Goal: Information Seeking & Learning: Learn about a topic

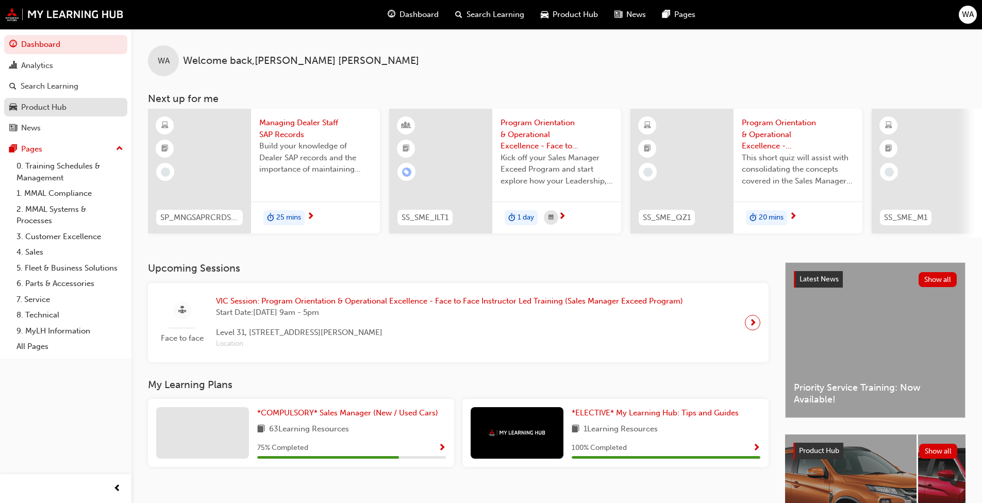
click at [38, 105] on div "Product Hub" at bounding box center [43, 108] width 45 height 12
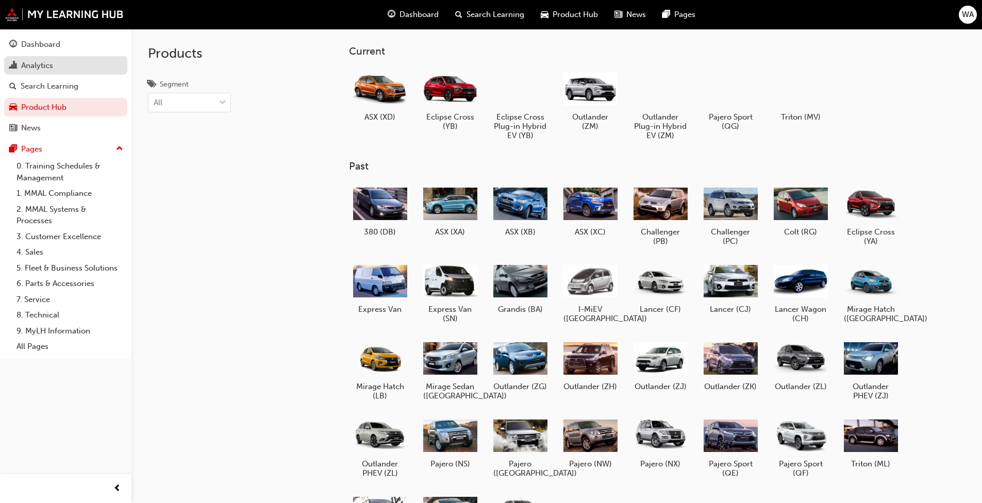
click at [49, 73] on link "Analytics" at bounding box center [65, 65] width 123 height 19
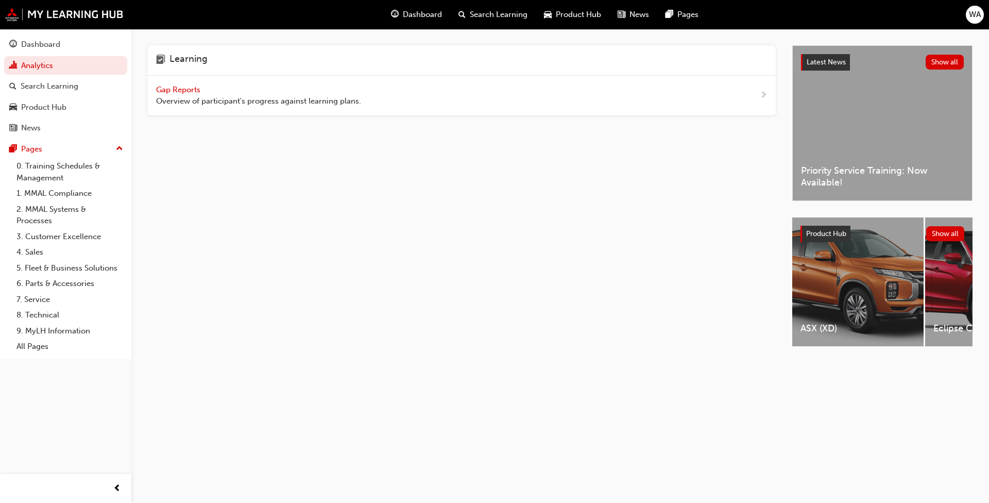
click at [232, 99] on span "Overview of participant's progress against learning plans." at bounding box center [258, 101] width 205 height 12
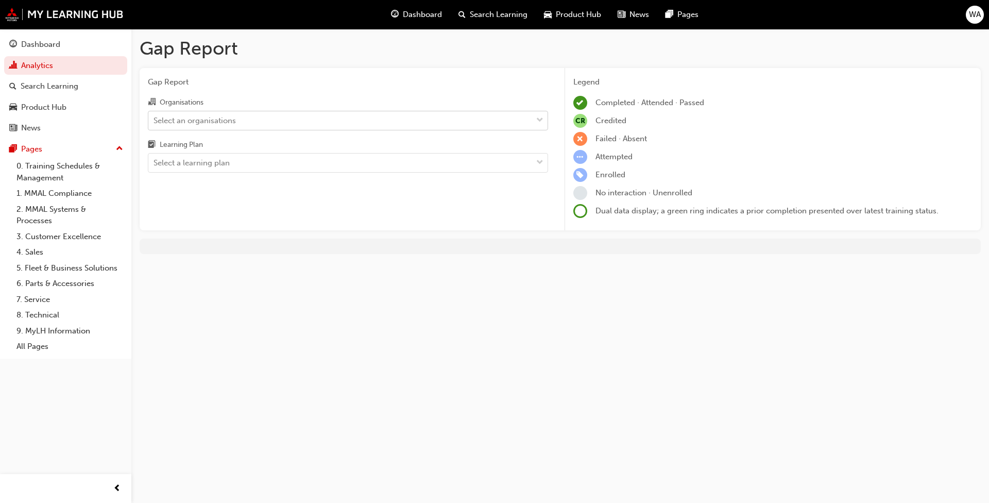
click at [222, 119] on div "Select an organisations" at bounding box center [195, 120] width 82 height 12
click at [155, 119] on input "Organisations Select an organisations" at bounding box center [154, 119] width 1 height 9
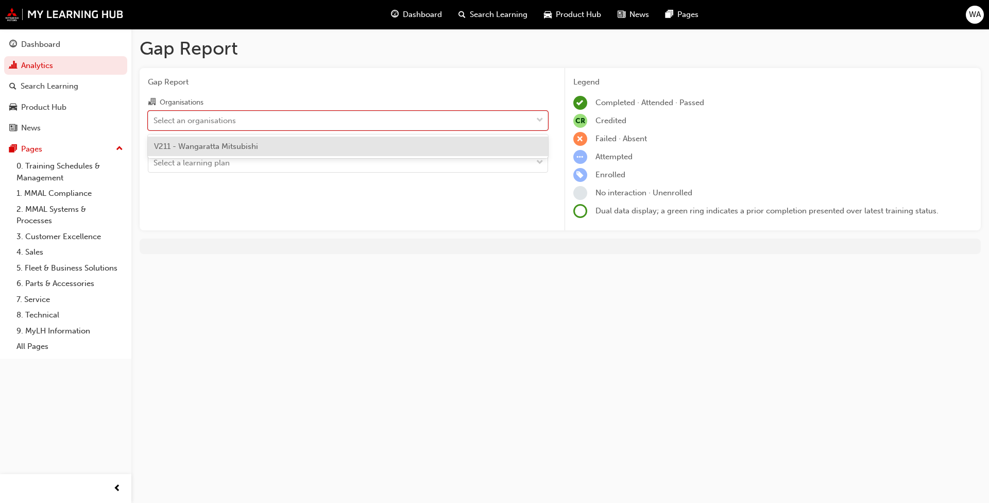
click at [222, 143] on span "V211 - Wangaratta Mitsubishi" at bounding box center [206, 146] width 104 height 9
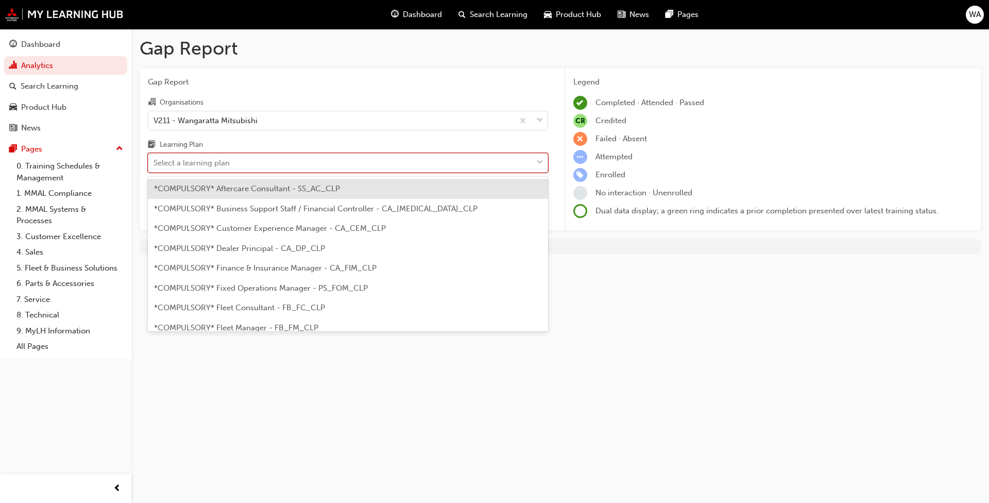
click at [240, 171] on div "Select a learning plan" at bounding box center [340, 163] width 384 height 18
click at [155, 167] on input "Learning Plan option *COMPULSORY* Aftercare Consultant - SS_AC_CLP focused, 1 o…" at bounding box center [154, 162] width 1 height 9
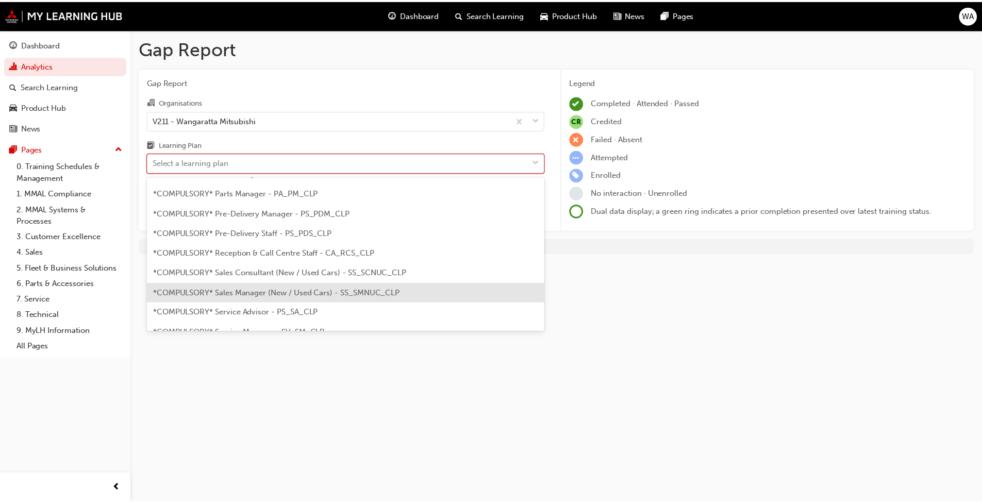
scroll to position [258, 0]
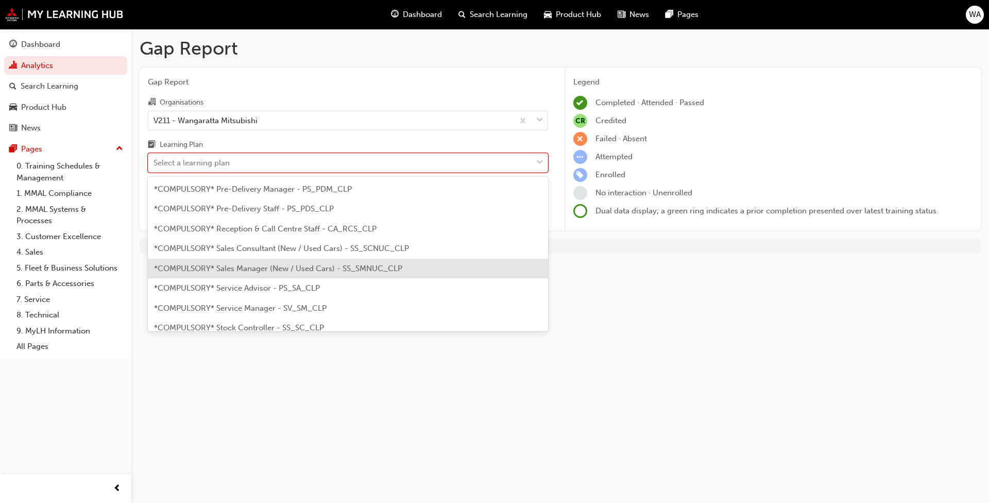
click at [273, 268] on span "*COMPULSORY* Sales Manager (New / Used Cars) - SS_SMNUC_CLP" at bounding box center [278, 268] width 248 height 9
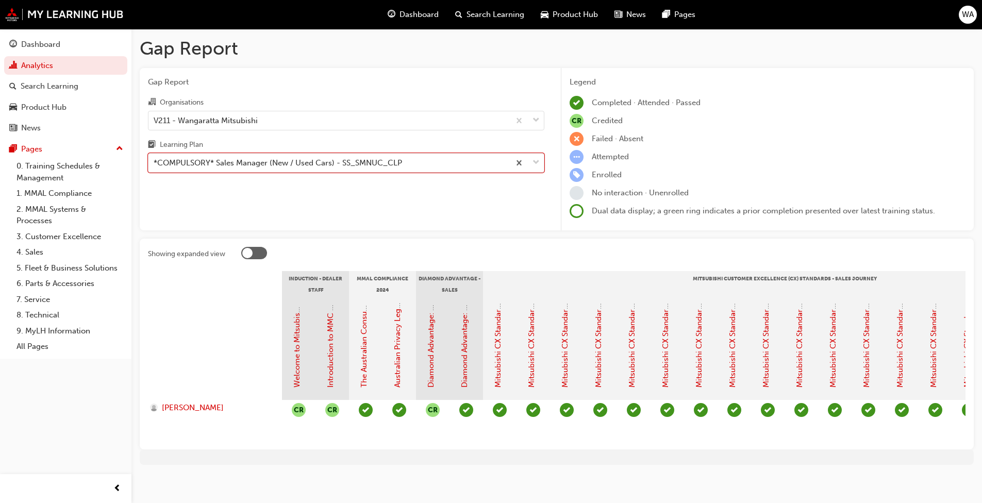
click at [245, 250] on div at bounding box center [247, 253] width 10 height 10
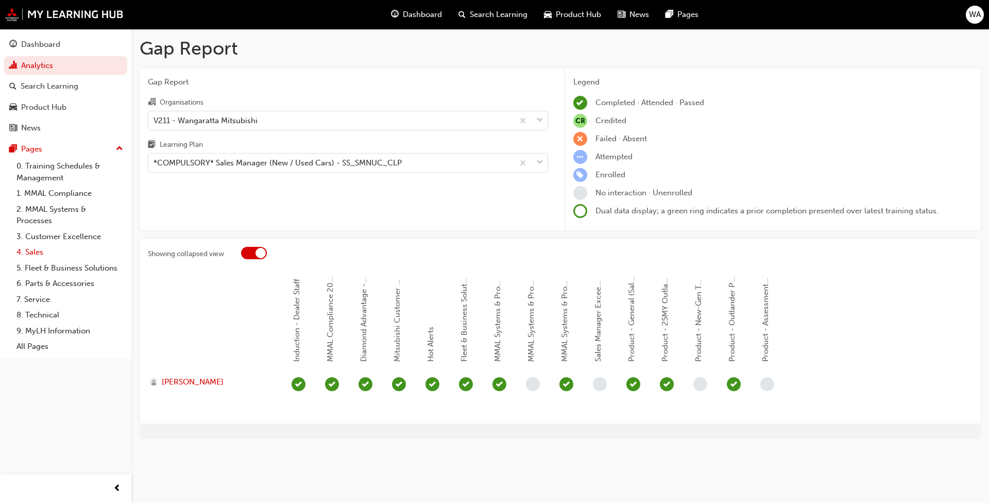
click at [35, 252] on link "4. Sales" at bounding box center [69, 252] width 115 height 16
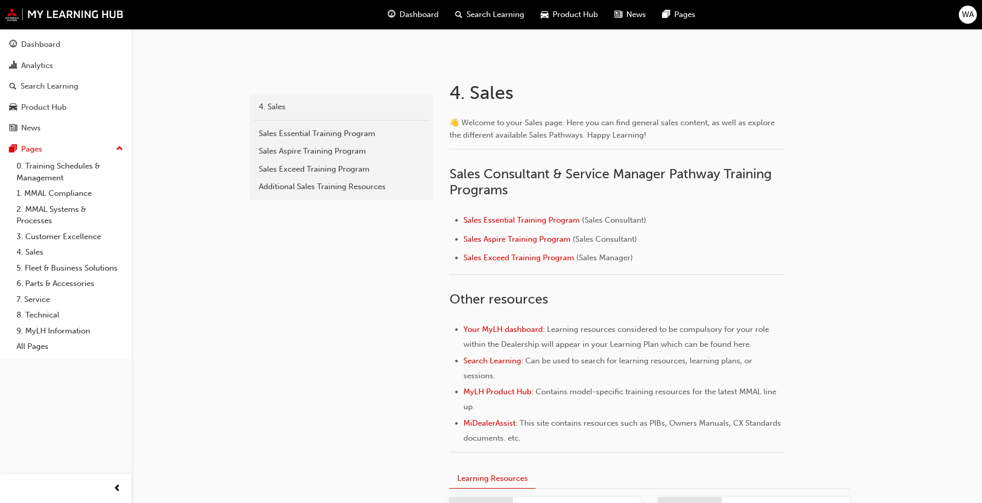
scroll to position [169, 0]
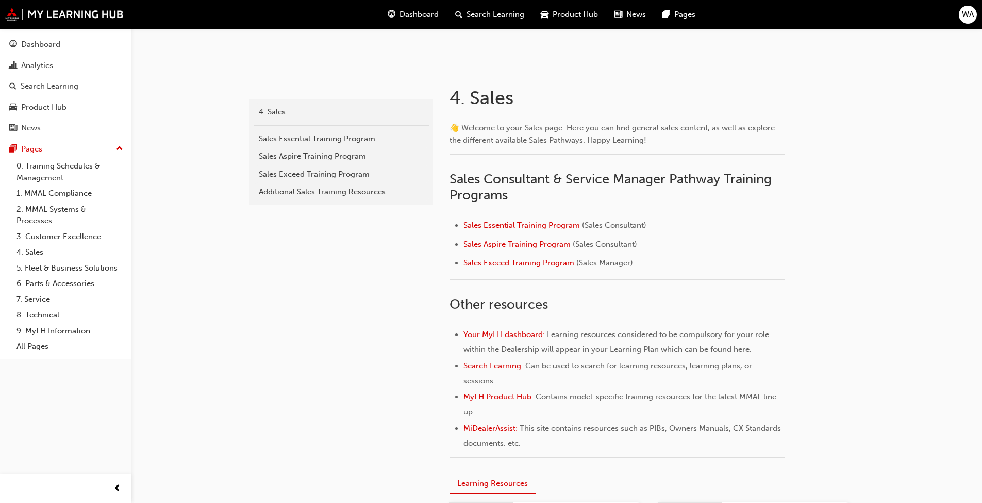
click at [477, 17] on span "Search Learning" at bounding box center [495, 15] width 58 height 12
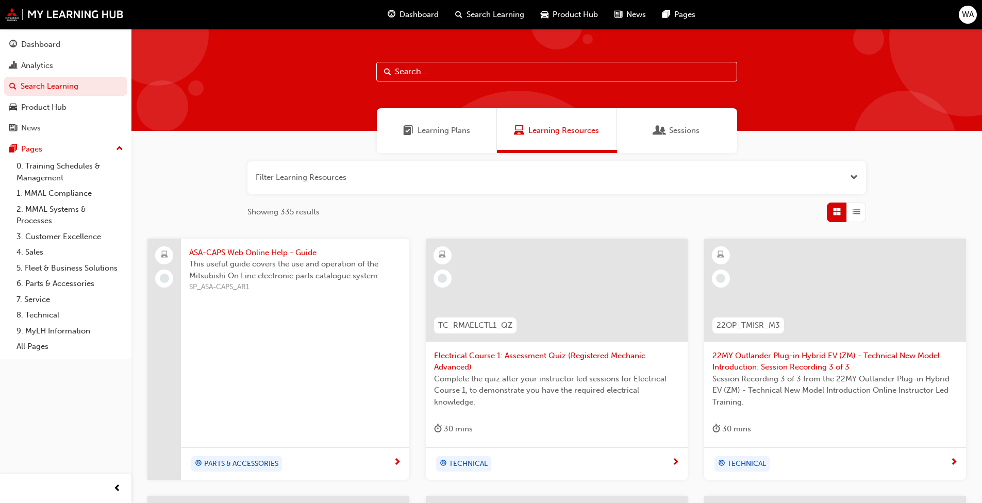
click at [394, 70] on input "text" at bounding box center [556, 72] width 361 height 20
paste input "25MY Outlander Sneak Peek Video (25O_M1)"
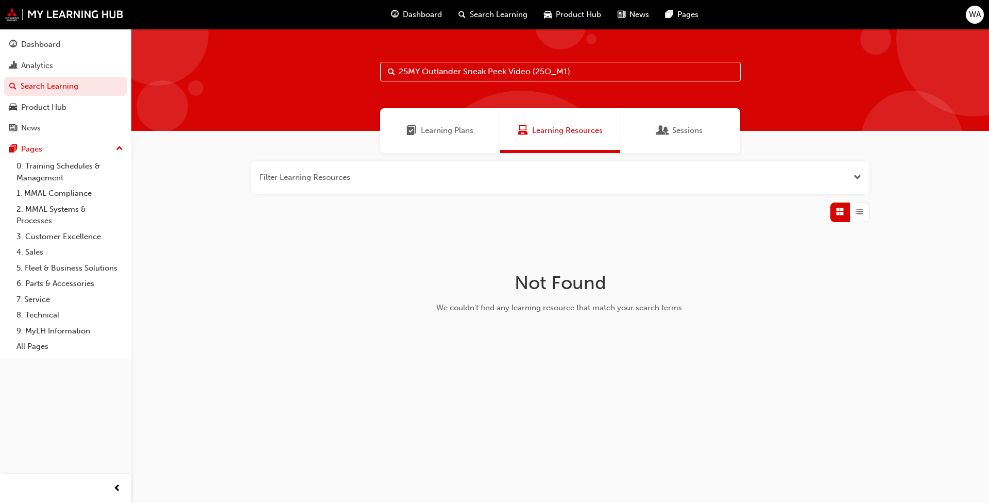
click at [514, 72] on input "25MY Outlander Sneak Peek Video (25O_M1)" at bounding box center [560, 72] width 361 height 20
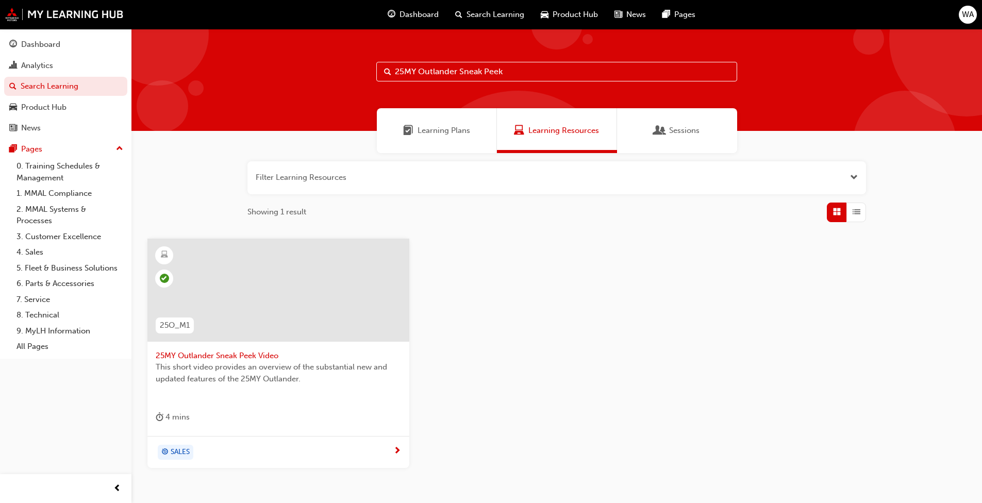
type input "25MY Outlander Sneak Peek"
click at [241, 355] on span "25MY Outlander Sneak Peek Video" at bounding box center [278, 356] width 245 height 12
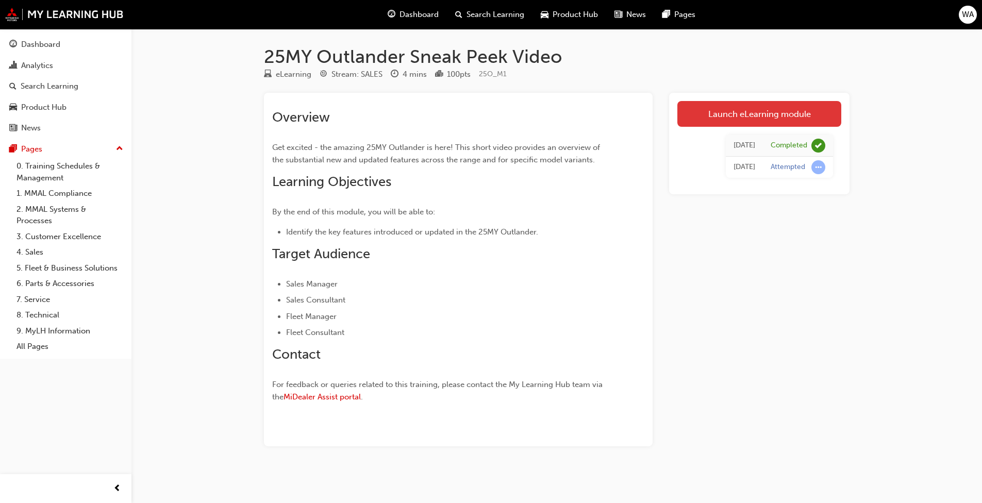
click at [514, 110] on link "Launch eLearning module" at bounding box center [759, 114] width 164 height 26
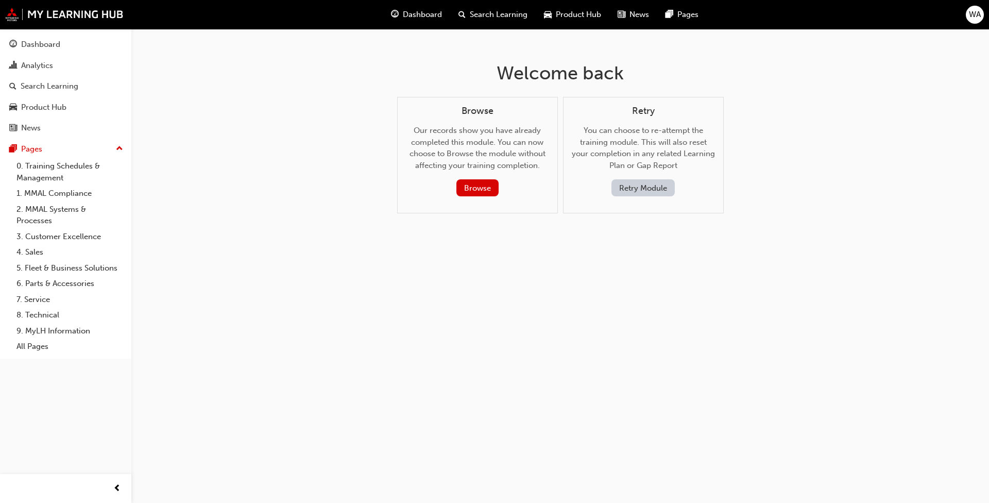
click at [493, 16] on span "Search Learning" at bounding box center [499, 15] width 58 height 12
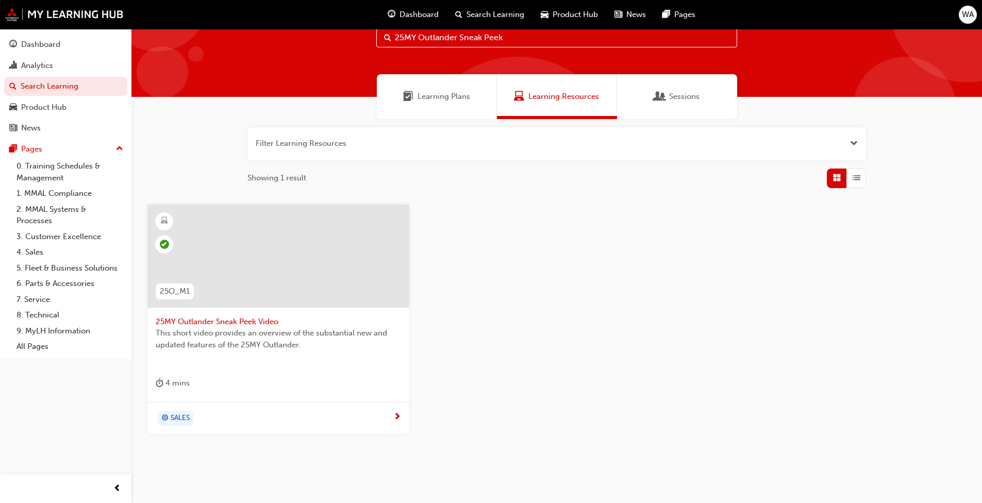
scroll to position [65, 0]
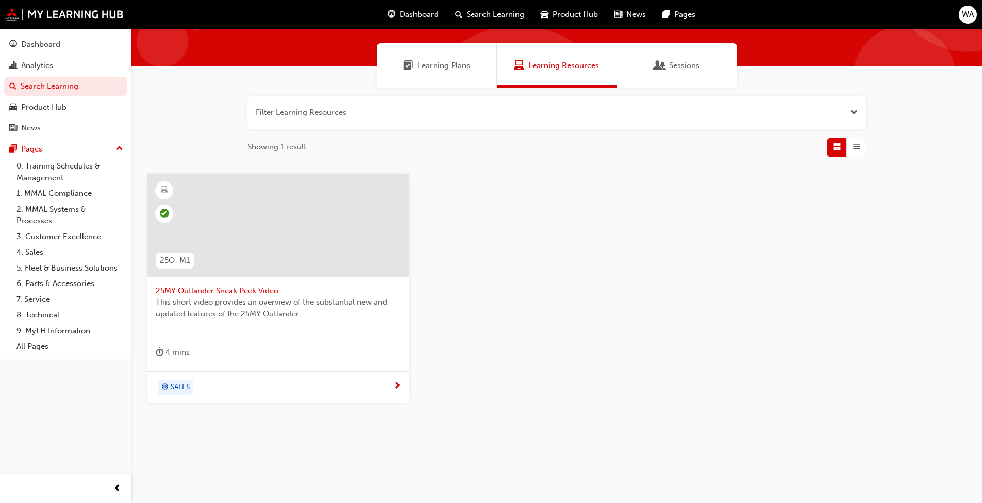
click at [394, 384] on span "next-icon" at bounding box center [397, 386] width 8 height 9
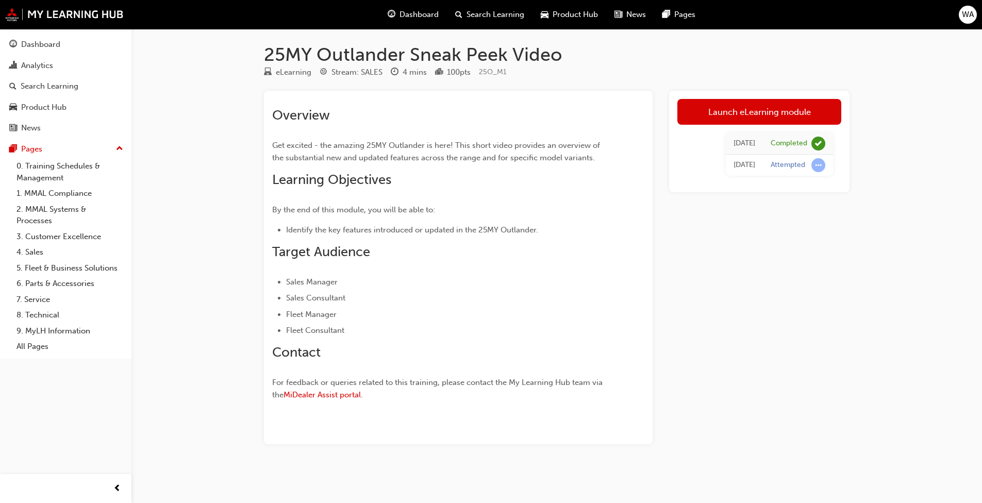
scroll to position [2, 0]
click at [514, 164] on span "learningRecordVerb_ATTEMPT-icon" at bounding box center [818, 165] width 14 height 14
click at [514, 168] on div "Attempted" at bounding box center [787, 165] width 35 height 10
click at [514, 112] on link "Launch eLearning module" at bounding box center [759, 112] width 164 height 26
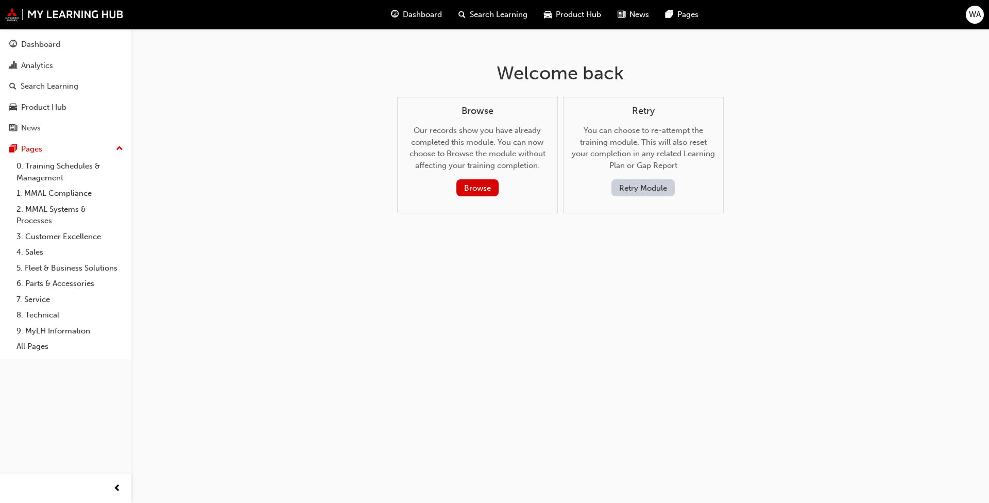
click at [514, 185] on button "Retry Module" at bounding box center [643, 187] width 63 height 17
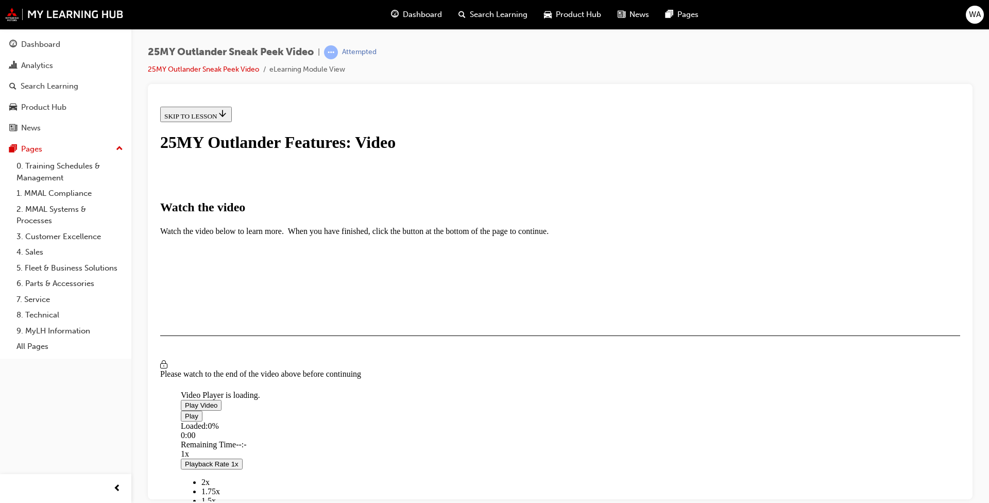
click at [185, 385] on span "Video player" at bounding box center [185, 405] width 0 height 8
drag, startPoint x: 317, startPoint y: 481, endPoint x: 547, endPoint y: 506, distance: 231.6
click at [514, 385] on html "SKIP TO LESSON 25MY Outlander Features: Video Watch the video Watch the video b…" at bounding box center [560, 254] width 808 height 305
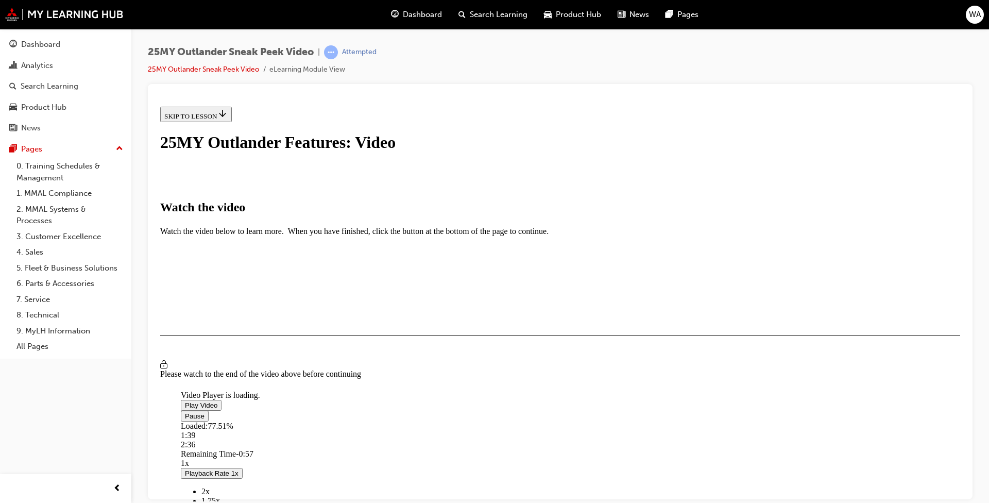
click at [261, 369] on div "I HAVE WATCHED THIS VIDEO" at bounding box center [212, 365] width 96 height 8
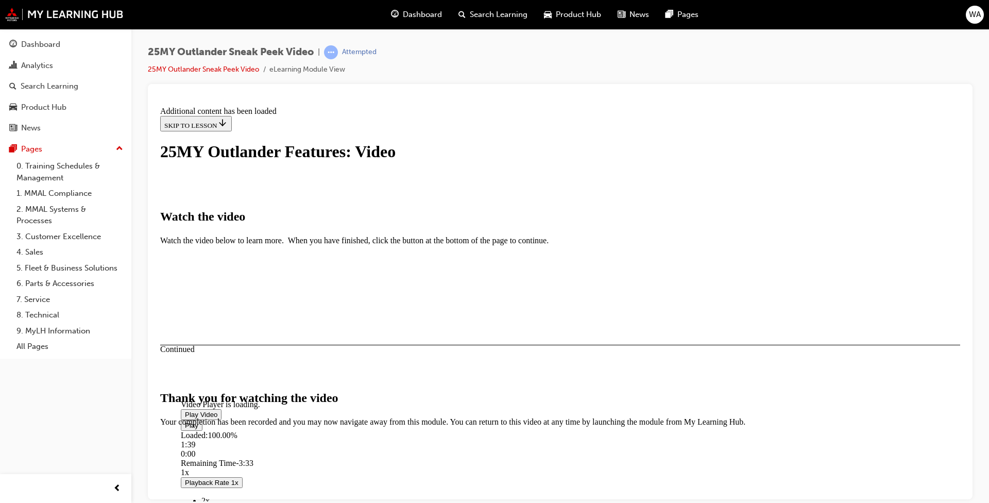
scroll to position [294, 0]
click at [223, 385] on button "CLOSE MODULE" at bounding box center [191, 489] width 63 height 11
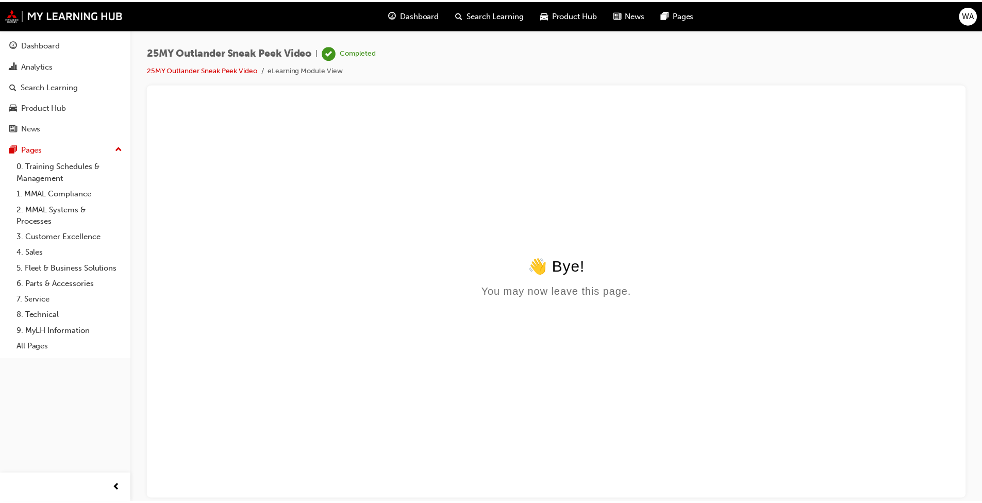
scroll to position [0, 0]
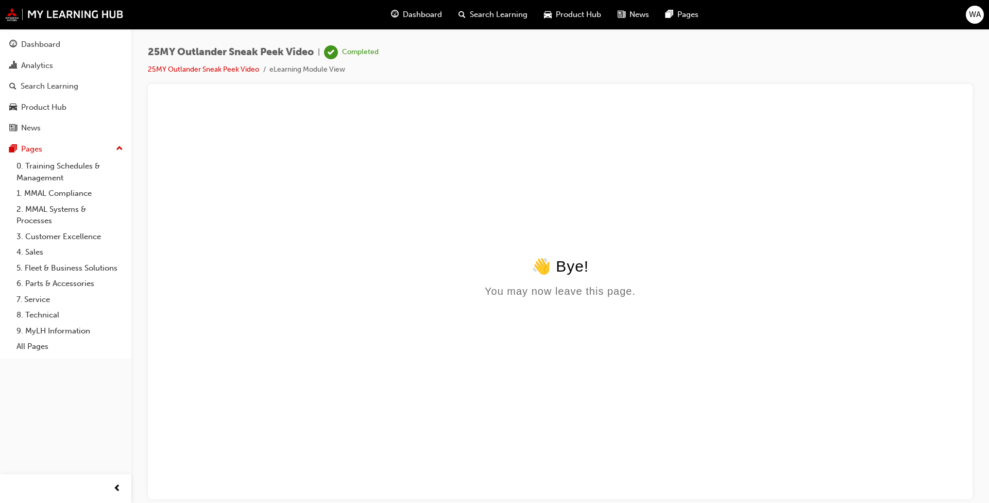
click at [514, 301] on html "👋 Bye! You may now leave this page." at bounding box center [560, 201] width 808 height 199
click at [514, 15] on span "Product Hub" at bounding box center [578, 15] width 45 height 12
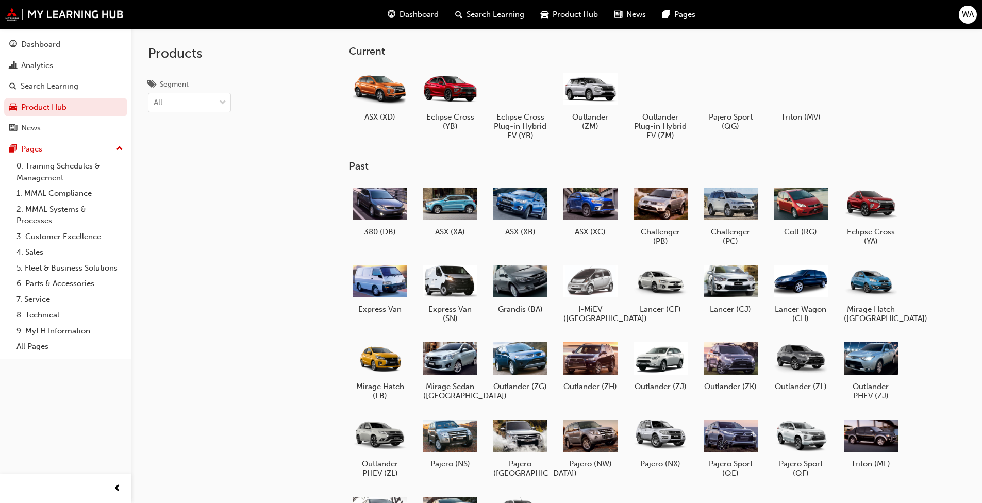
click at [483, 14] on span "Search Learning" at bounding box center [495, 15] width 58 height 12
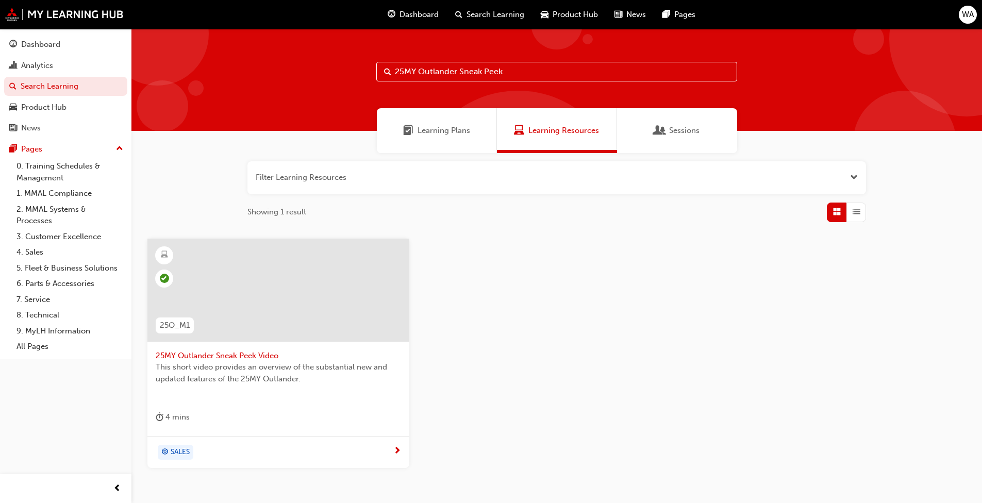
click at [420, 14] on span "Dashboard" at bounding box center [418, 15] width 39 height 12
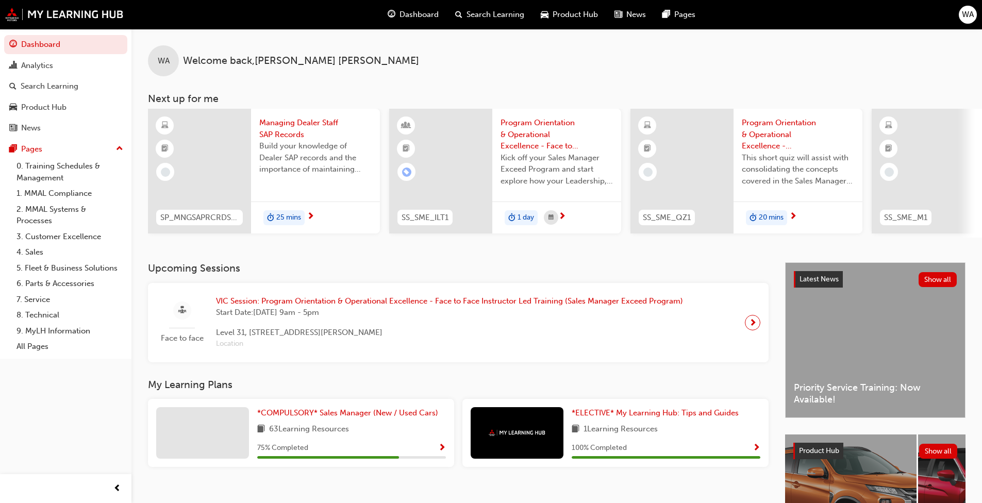
drag, startPoint x: 210, startPoint y: 243, endPoint x: 227, endPoint y: 241, distance: 16.6
click at [225, 243] on div "WA Welcome back , [PERSON_NAME] Next up for me SP_MNGSAPRCRDS_M1 Managing Deale…" at bounding box center [556, 145] width 850 height 233
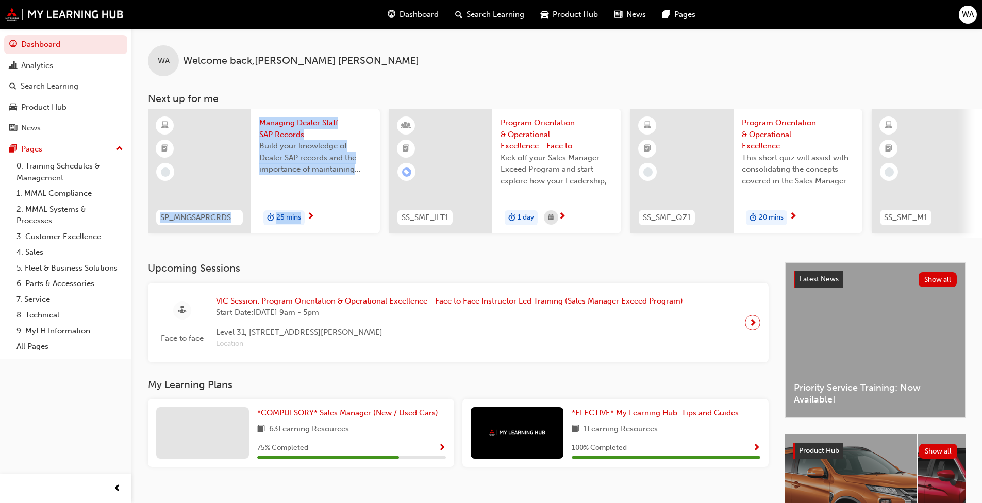
drag, startPoint x: 230, startPoint y: 237, endPoint x: 319, endPoint y: 256, distance: 91.5
click at [319, 256] on div "WA Welcome back , [PERSON_NAME] Next up for me SP_MNGSAPRCRDS_M1 Managing Deale…" at bounding box center [556, 145] width 850 height 233
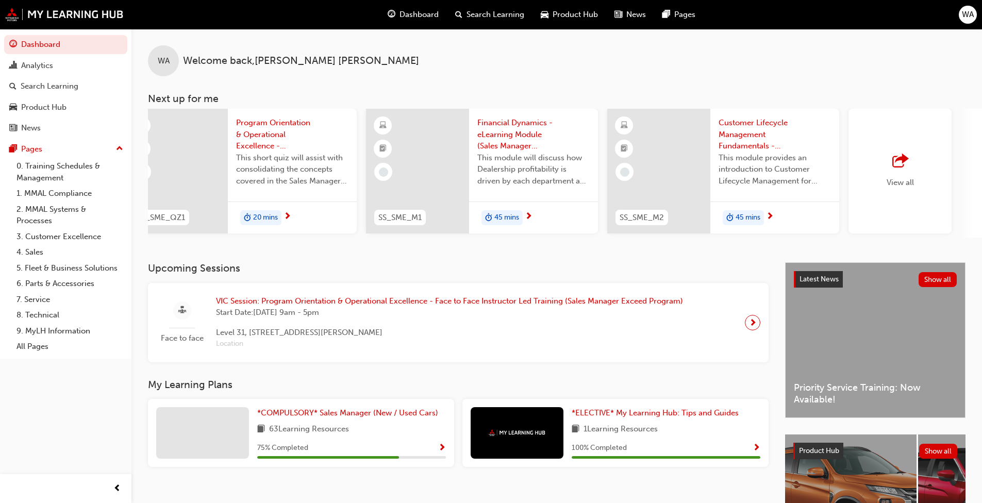
scroll to position [0, 612]
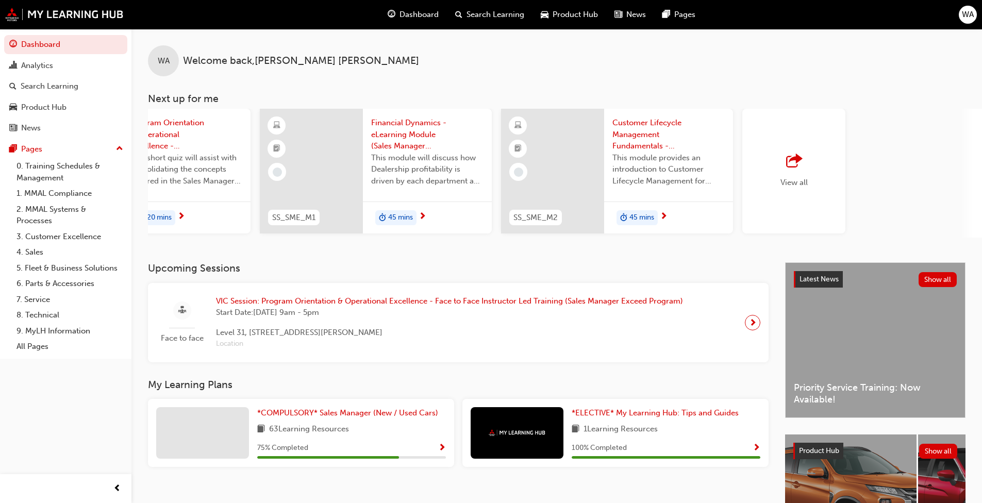
click at [514, 159] on div "button" at bounding box center [793, 161] width 27 height 14
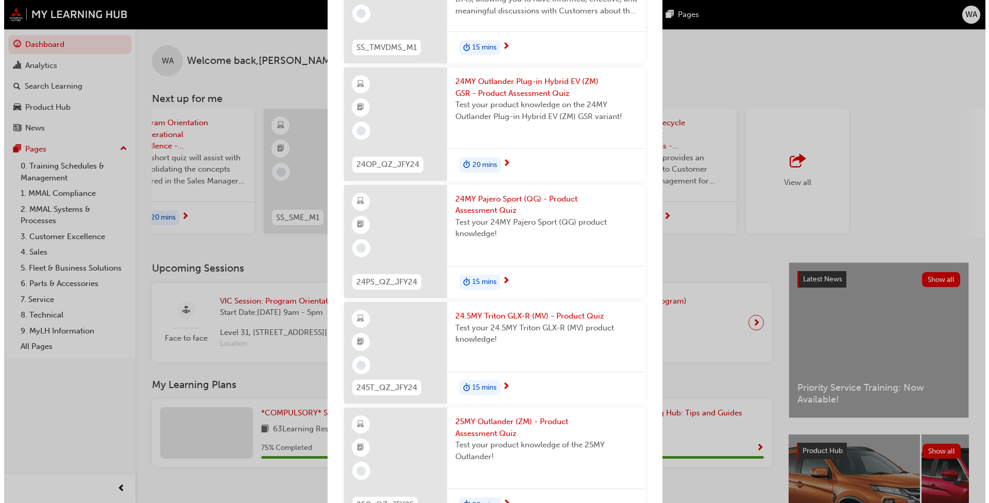
scroll to position [1504, 0]
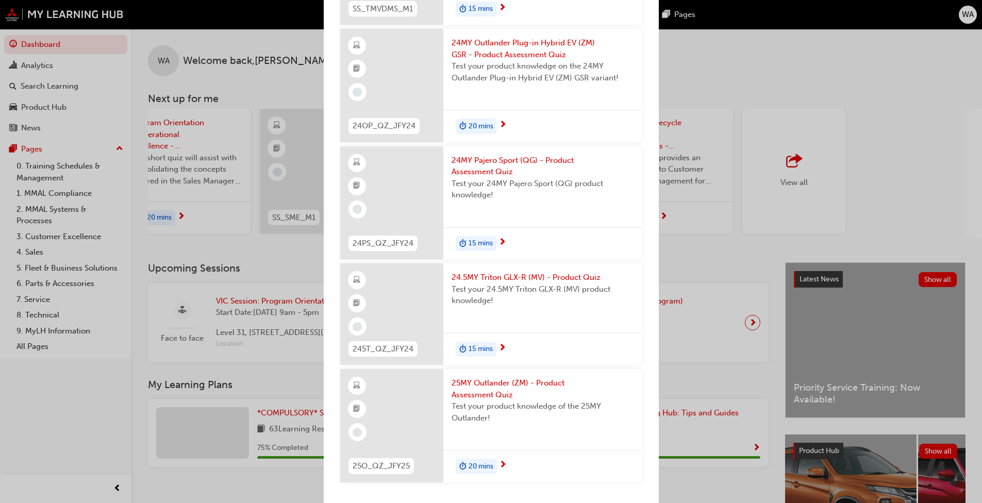
click at [495, 381] on span "25MY Outlander (ZM) - Product Assessment Quiz" at bounding box center [542, 388] width 182 height 23
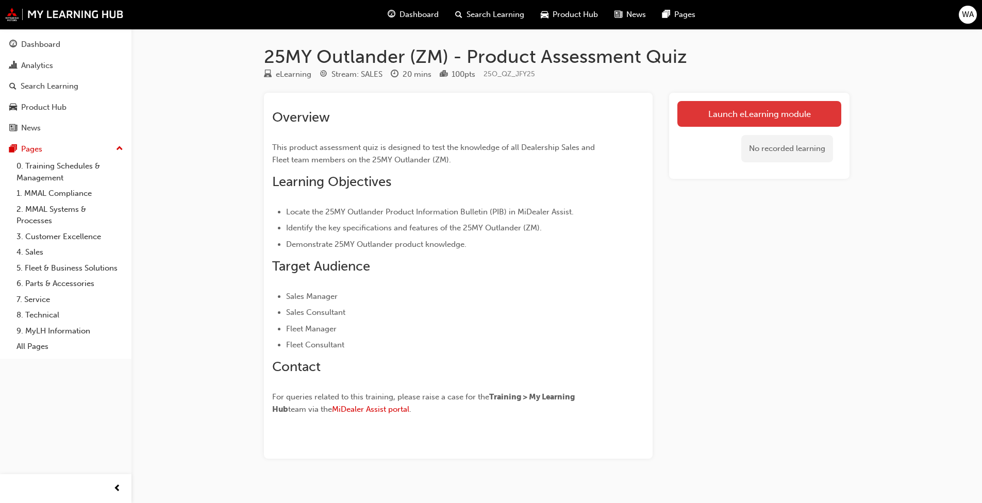
click at [514, 115] on link "Launch eLearning module" at bounding box center [759, 114] width 164 height 26
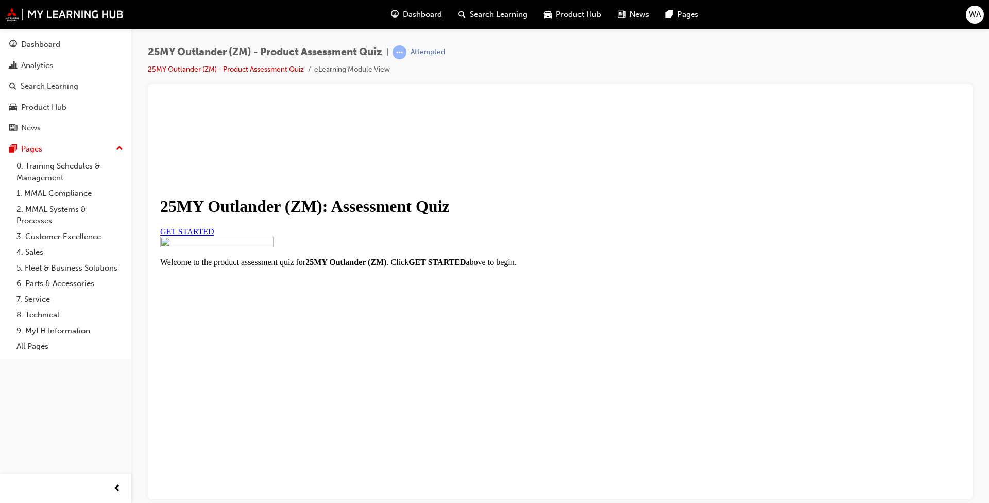
click at [214, 235] on span "GET STARTED" at bounding box center [187, 231] width 54 height 9
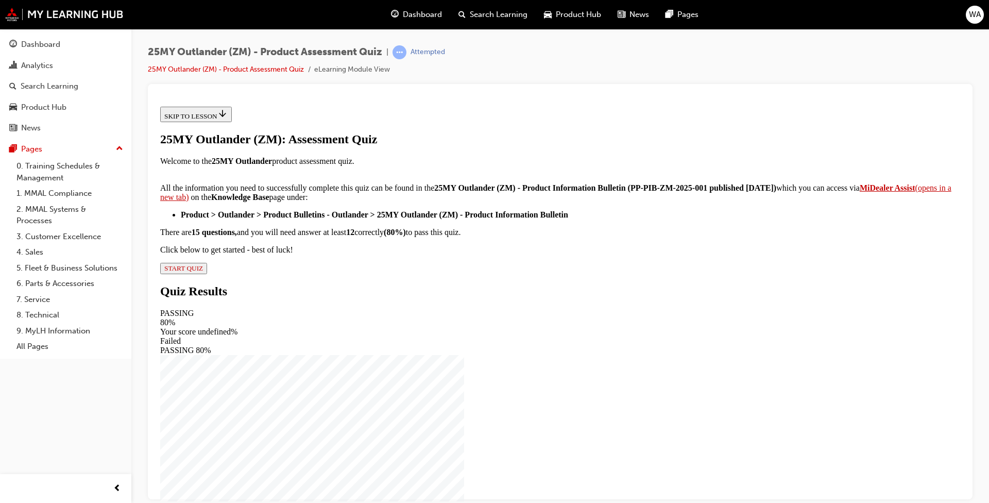
scroll to position [138, 0]
click at [203, 272] on span "START QUIZ" at bounding box center [183, 268] width 39 height 8
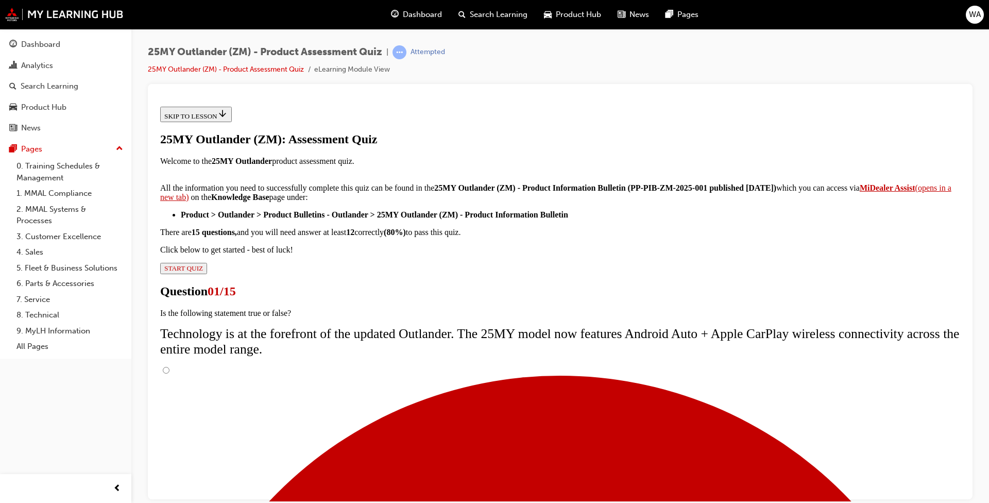
scroll to position [59, 0]
click at [170, 366] on input "True" at bounding box center [166, 369] width 7 height 7
radio input "true"
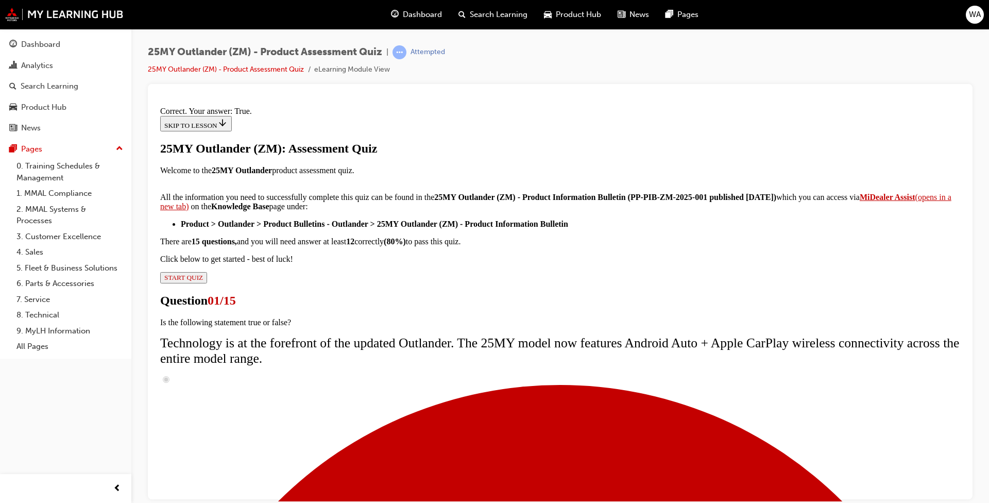
scroll to position [91, 0]
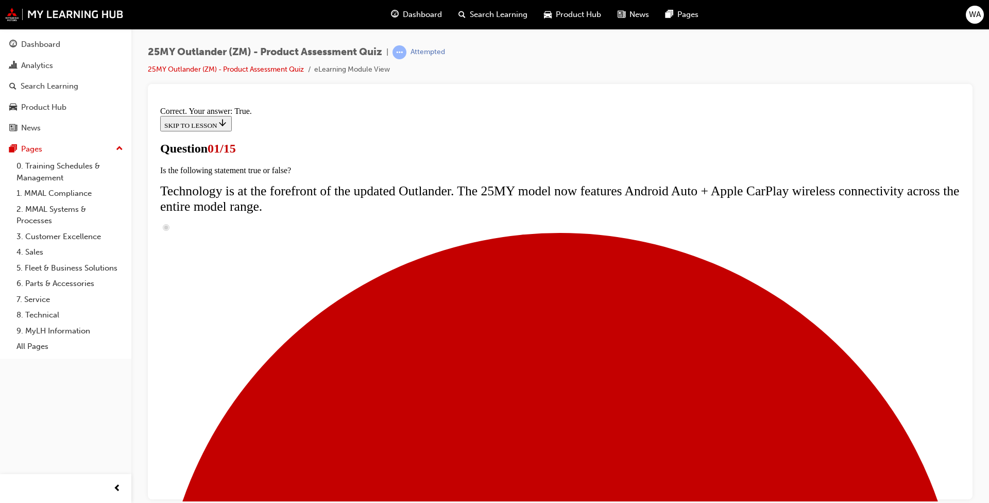
scroll to position [124, 0]
radio input "true"
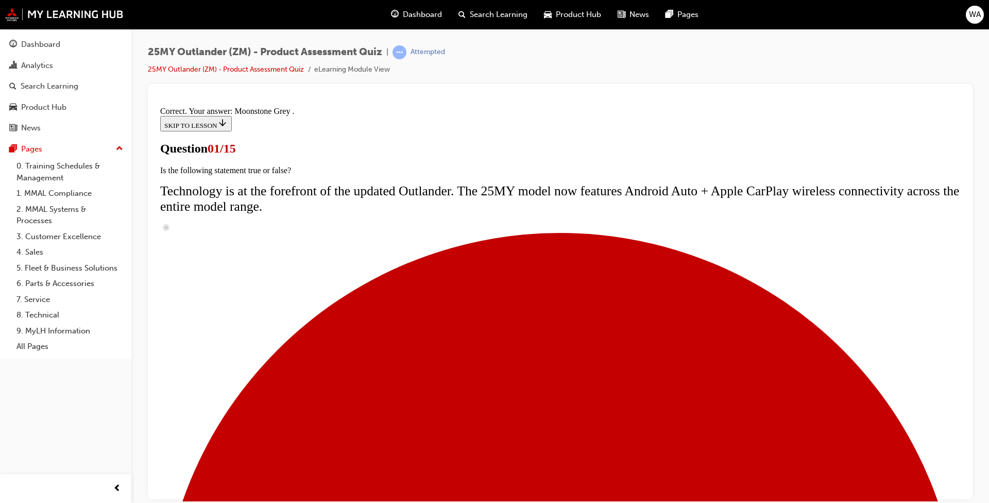
scroll to position [221, 0]
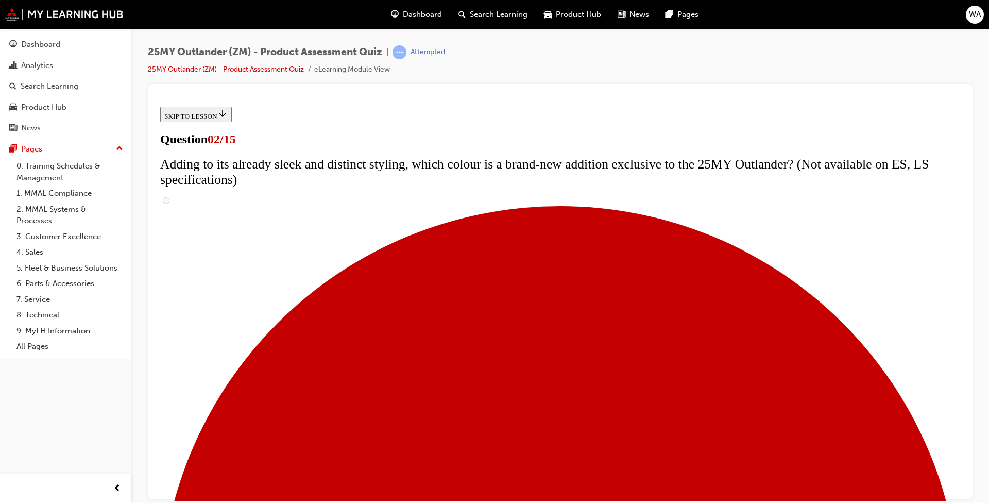
scroll to position [155, 0]
checkbox input "true"
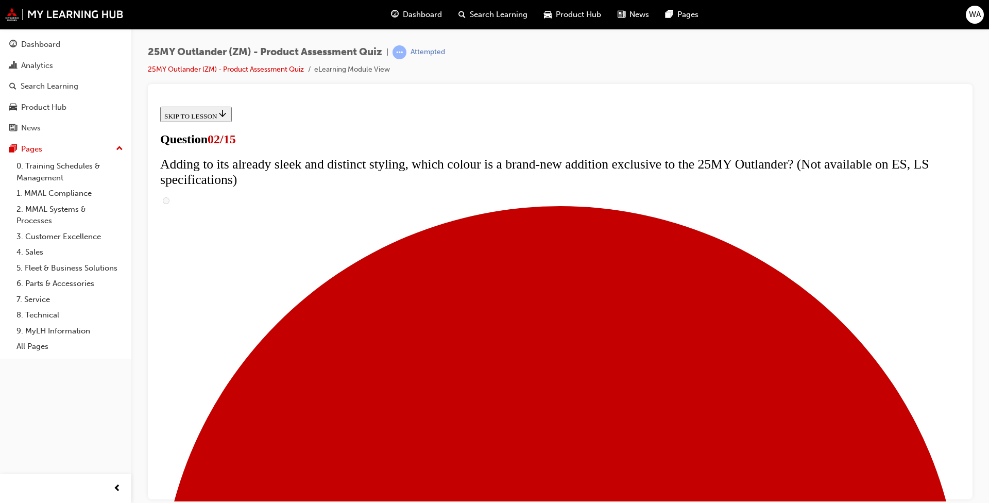
checkbox input "true"
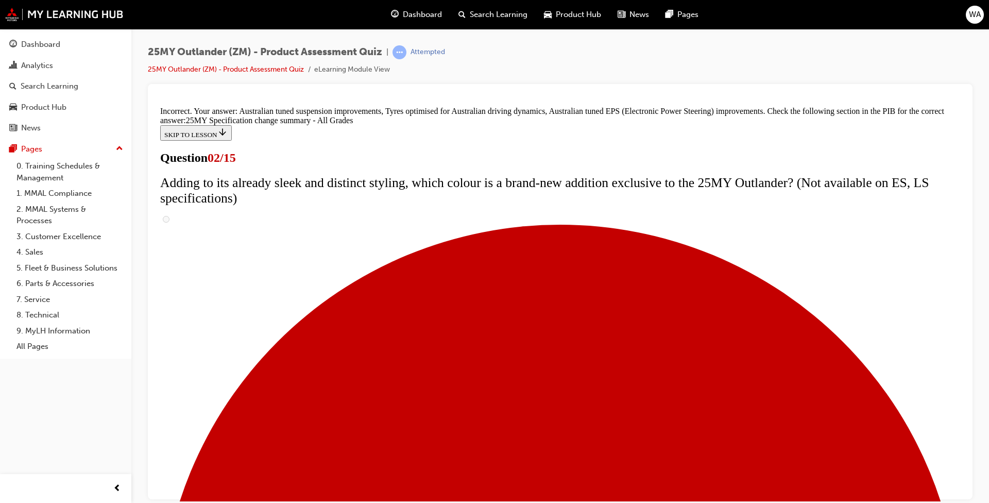
scroll to position [216, 0]
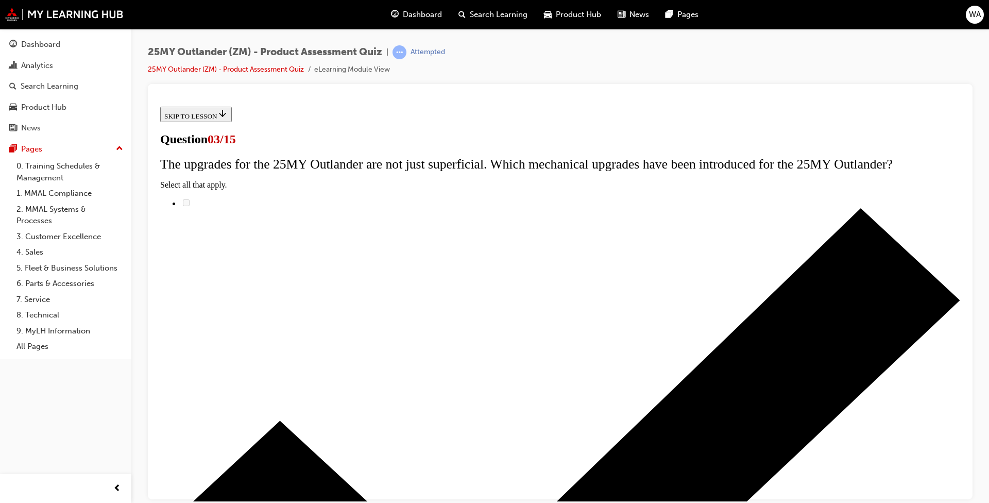
scroll to position [82, 0]
radio input "true"
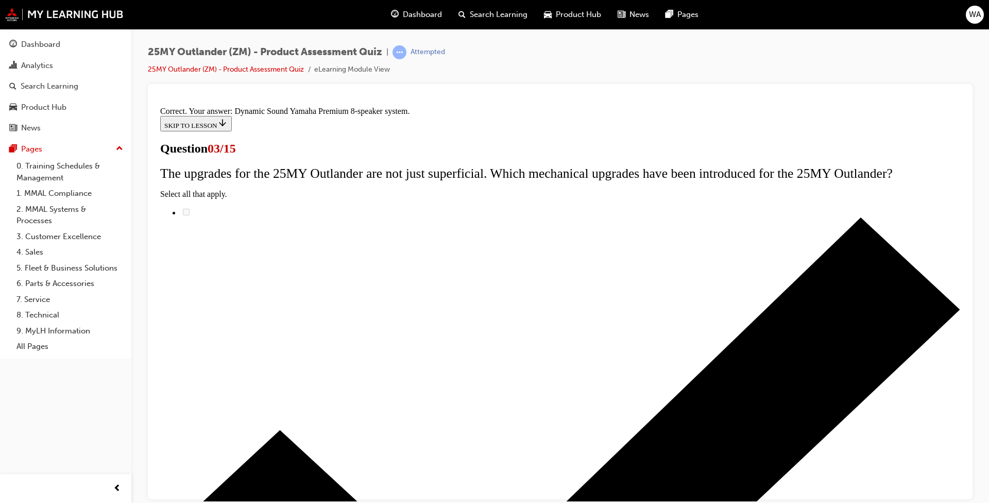
scroll to position [139, 0]
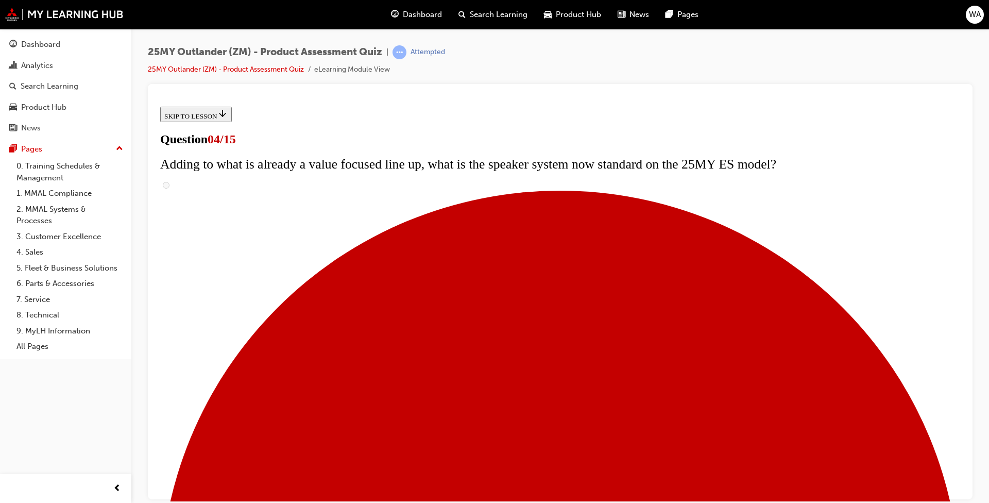
scroll to position [206, 0]
checkbox input "true"
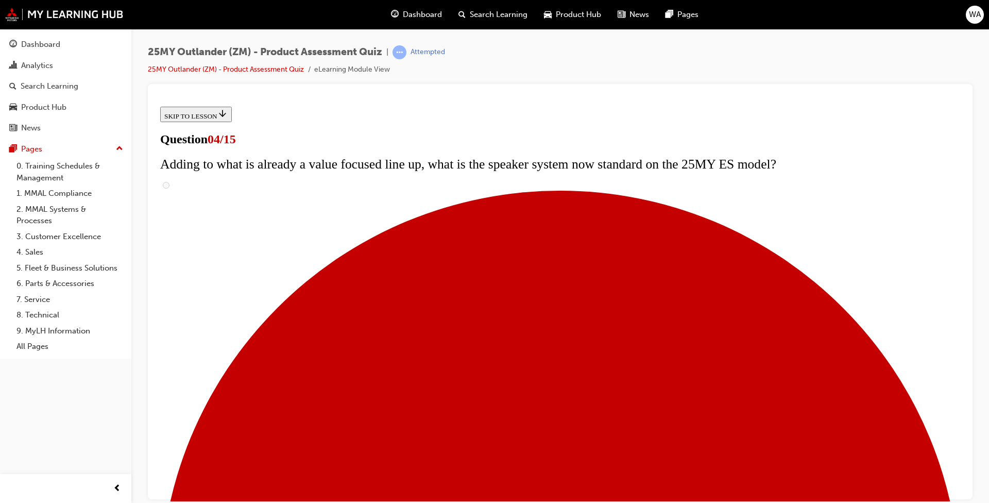
checkbox input "true"
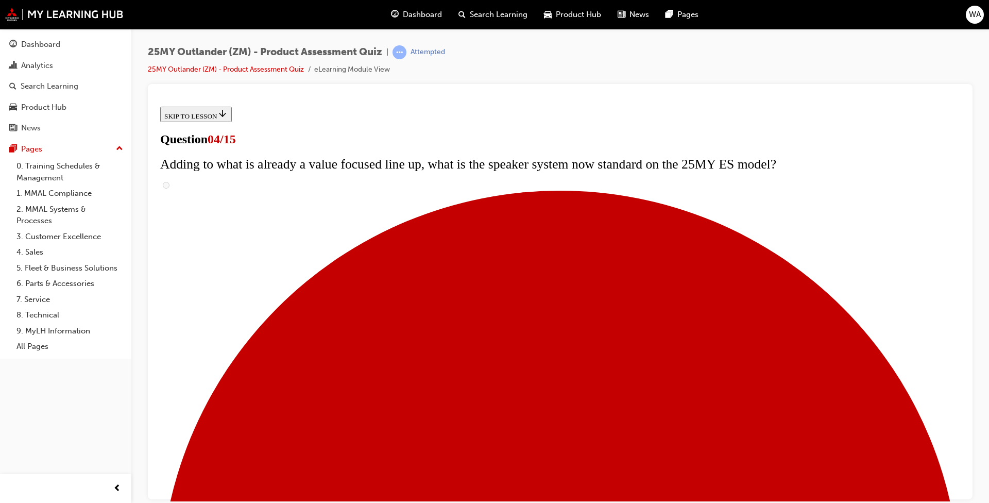
checkbox input "true"
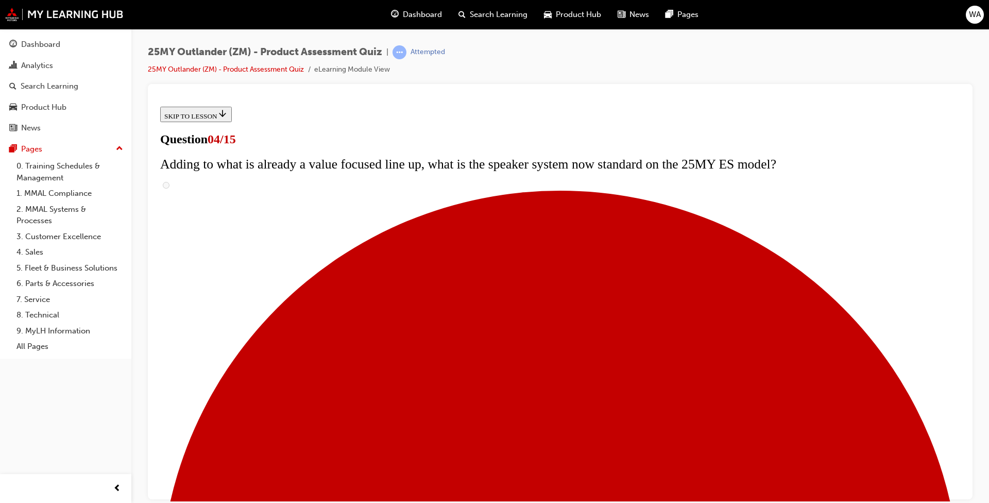
checkbox input "true"
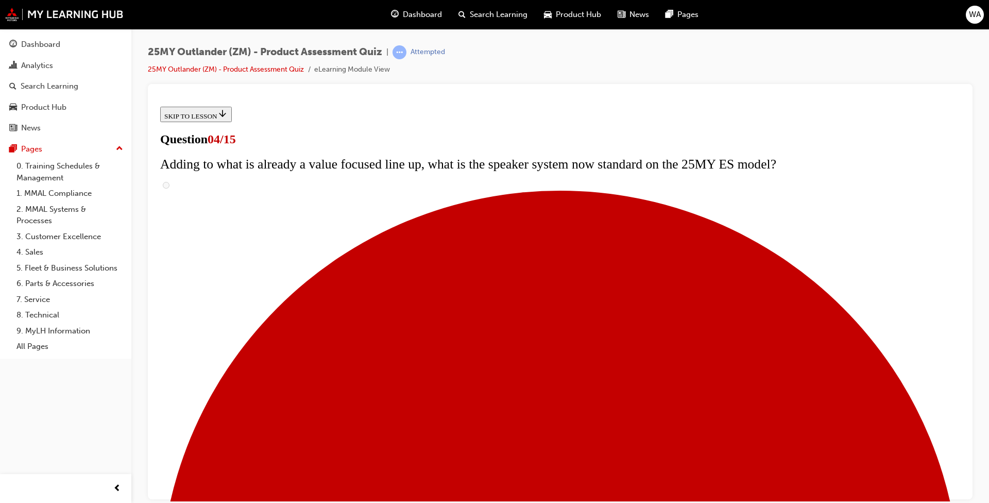
checkbox input "true"
drag, startPoint x: 509, startPoint y: 463, endPoint x: 518, endPoint y: 464, distance: 9.3
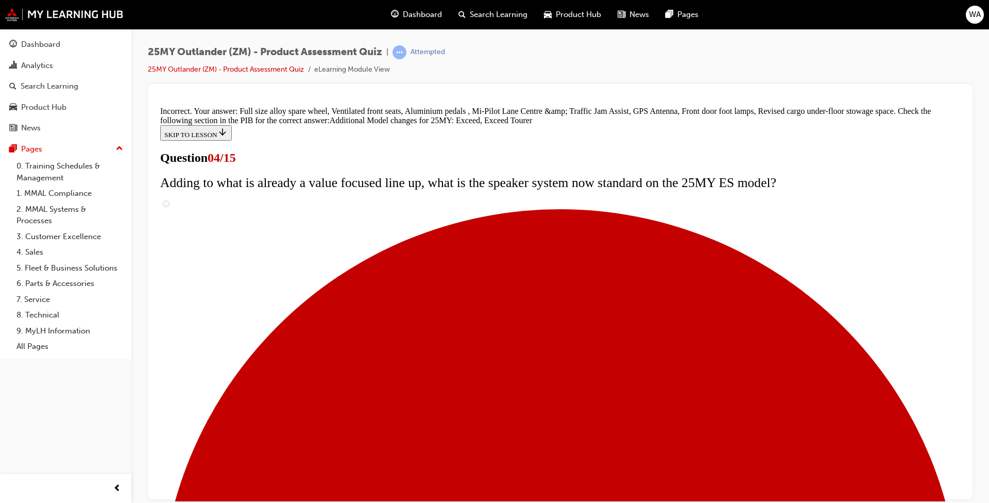
scroll to position [361, 0]
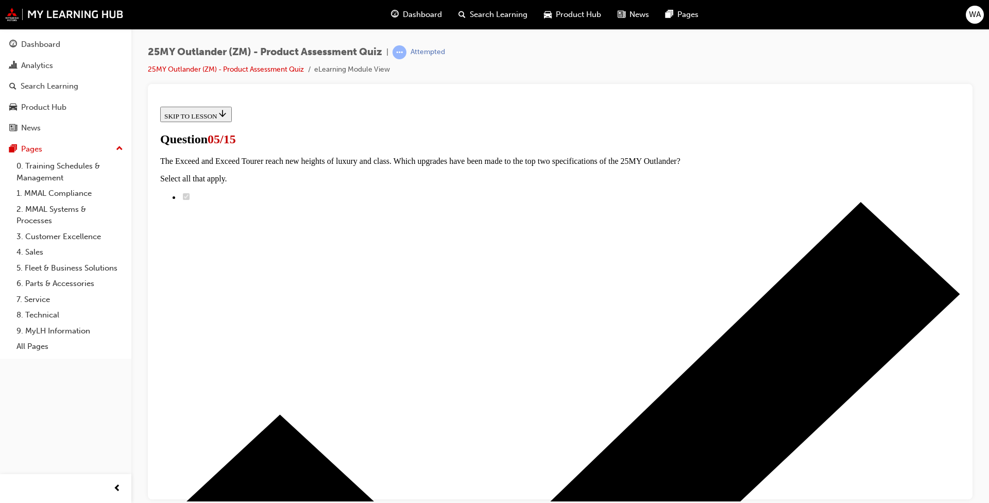
scroll to position [103, 0]
radio input "true"
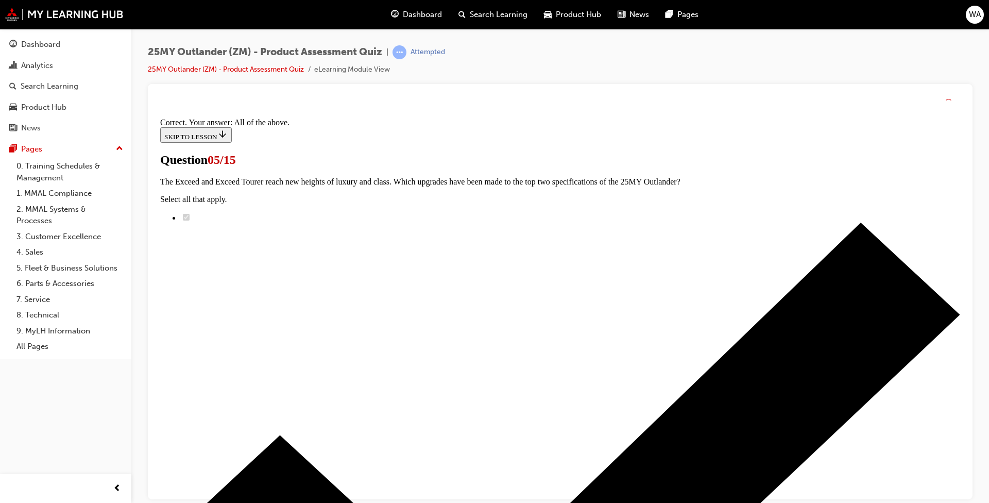
scroll to position [221, 0]
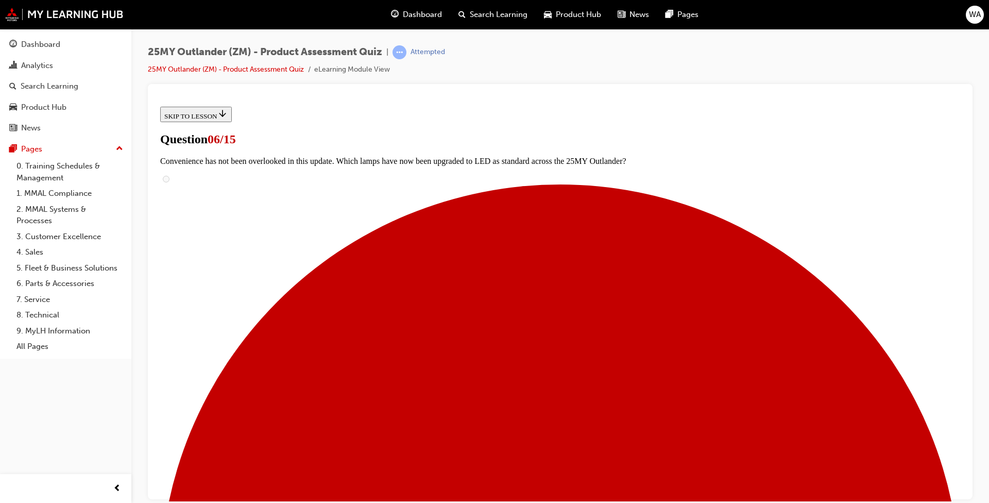
scroll to position [206, 0]
radio input "true"
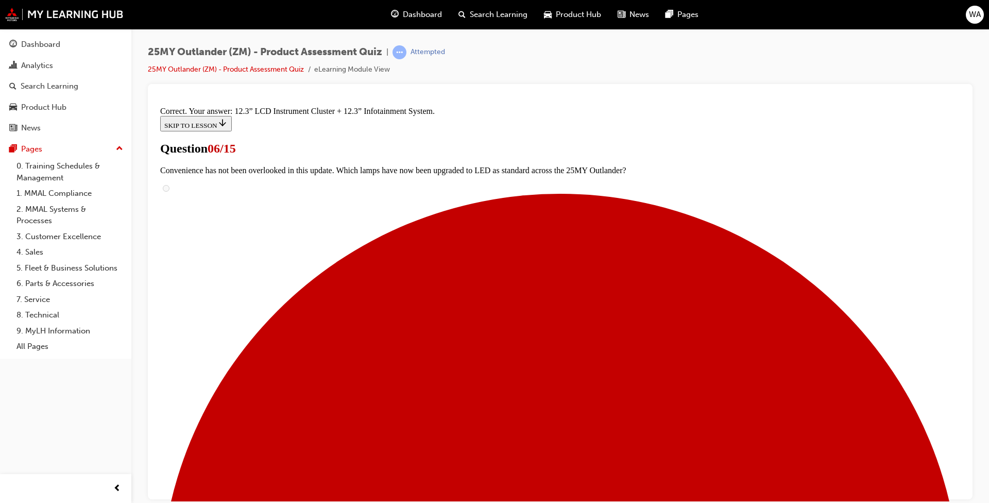
scroll to position [318, 0]
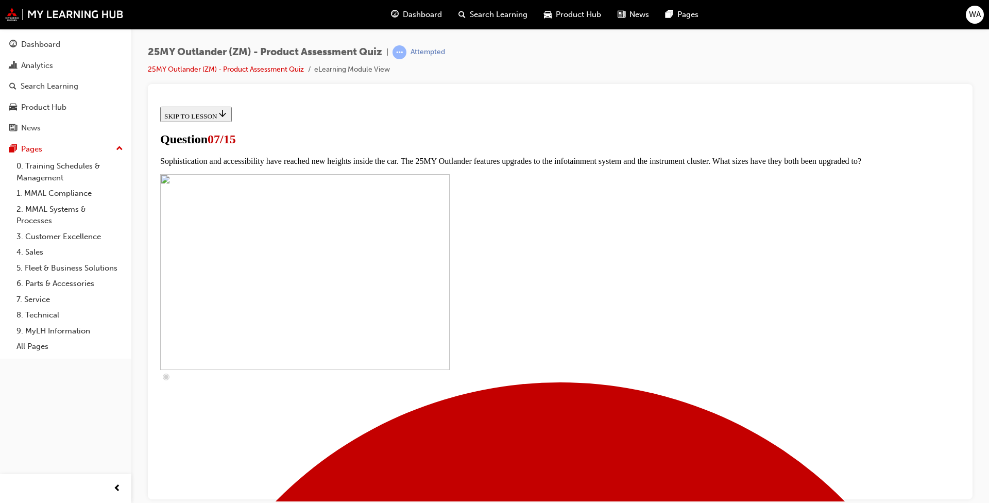
scroll to position [403, 0]
checkbox input "true"
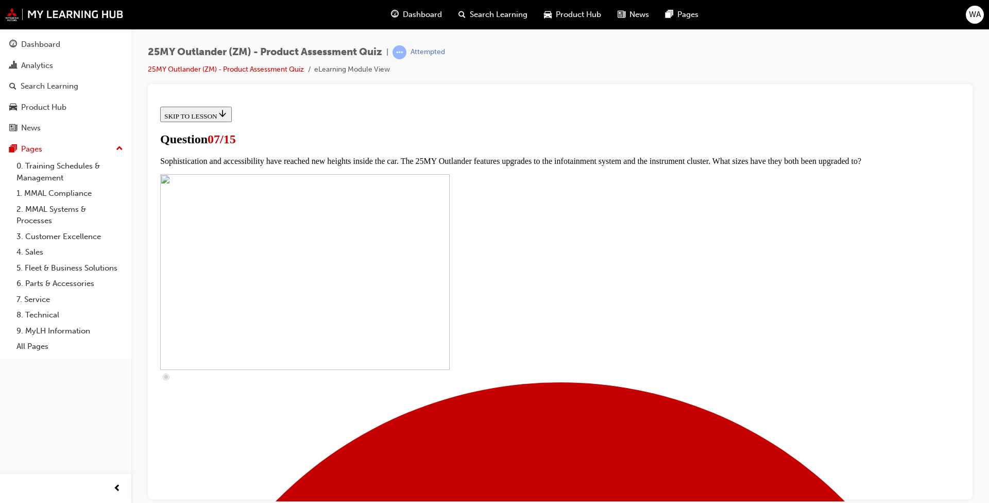
checkbox input "true"
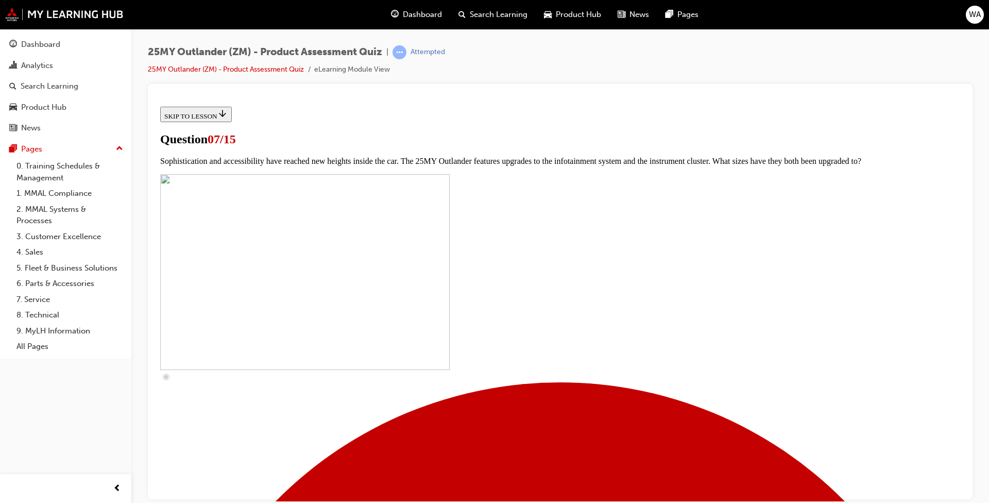
checkbox input "true"
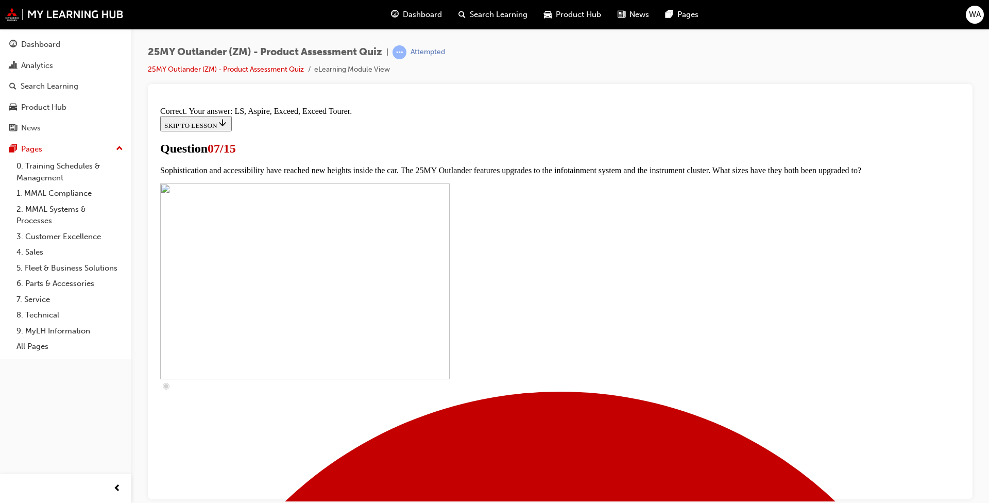
scroll to position [436, 0]
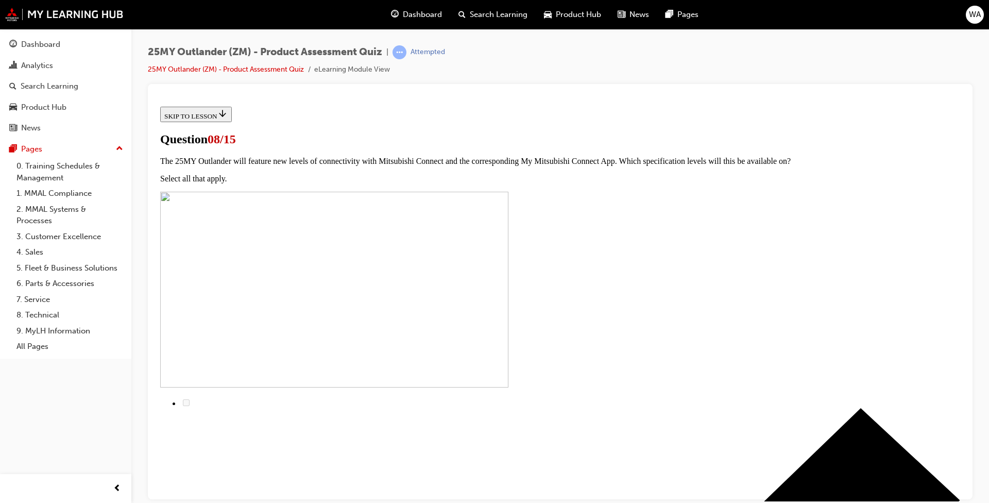
radio input "true"
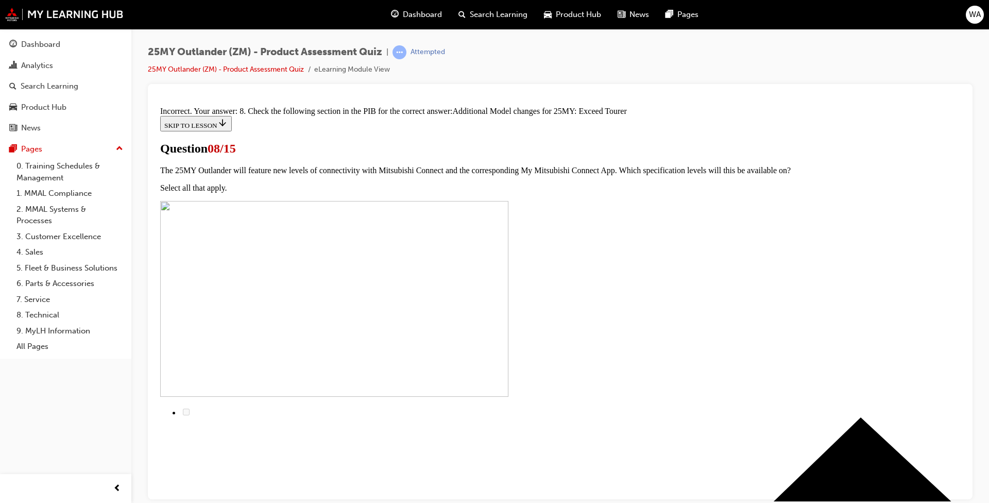
scroll to position [202, 0]
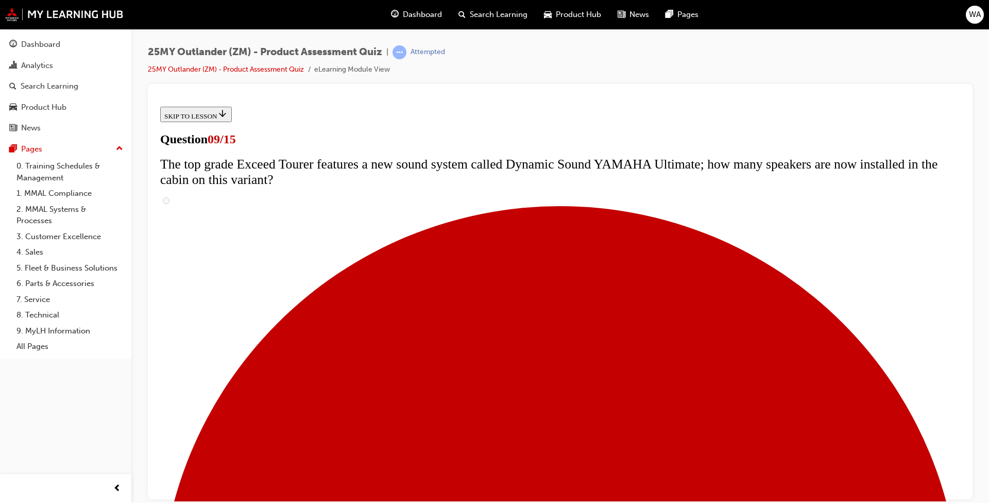
scroll to position [421, 0]
drag, startPoint x: 448, startPoint y: 385, endPoint x: 476, endPoint y: 396, distance: 29.4
radio input "true"
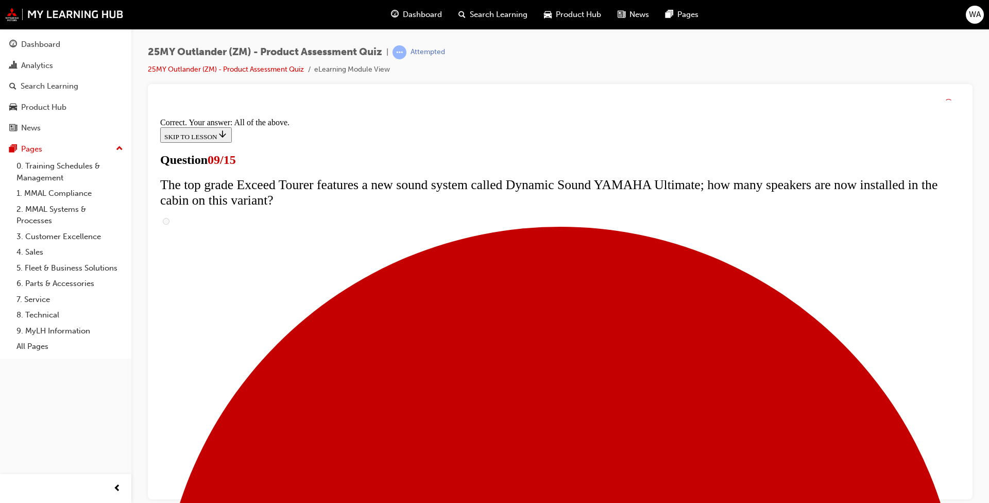
scroll to position [507, 0]
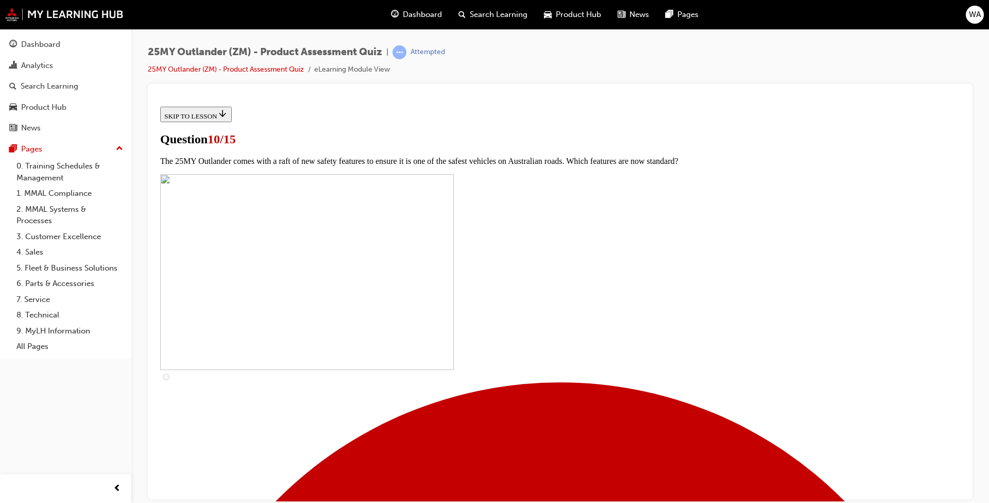
scroll to position [206, 0]
checkbox input "true"
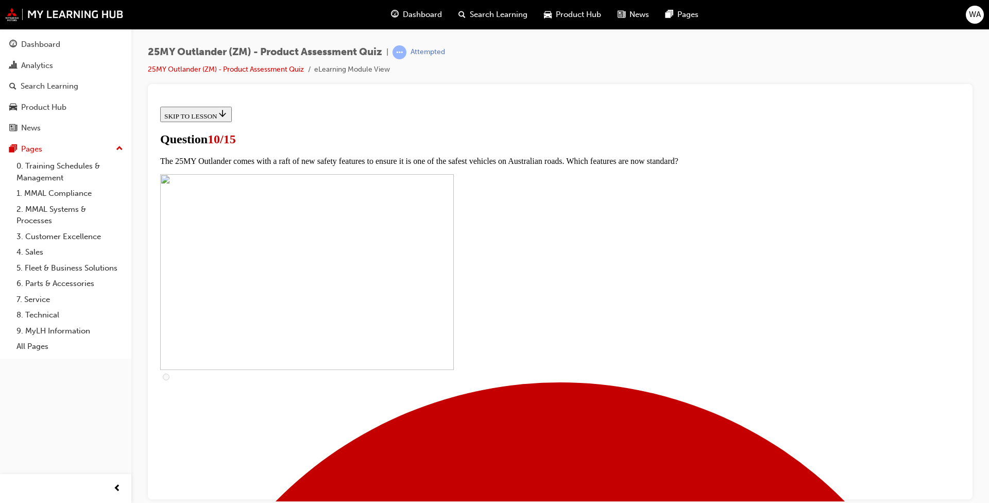
checkbox input "true"
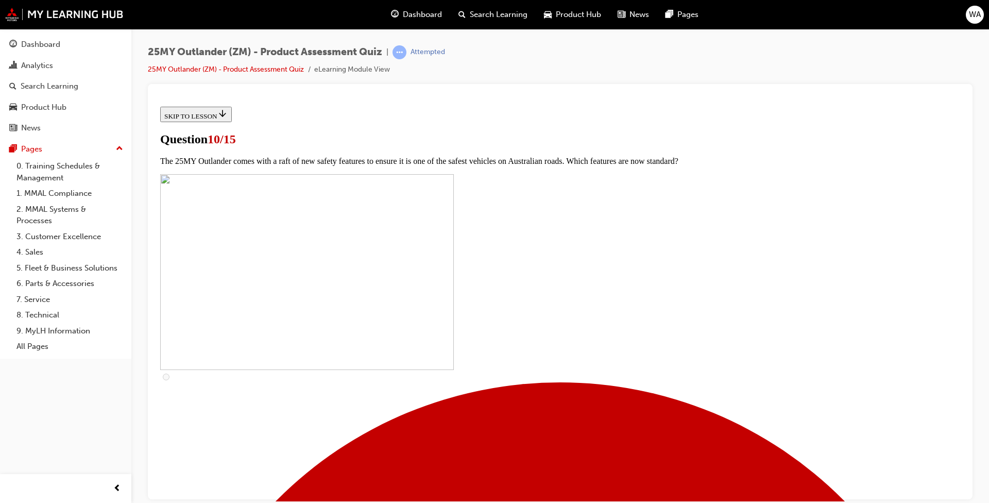
scroll to position [258, 0]
checkbox input "true"
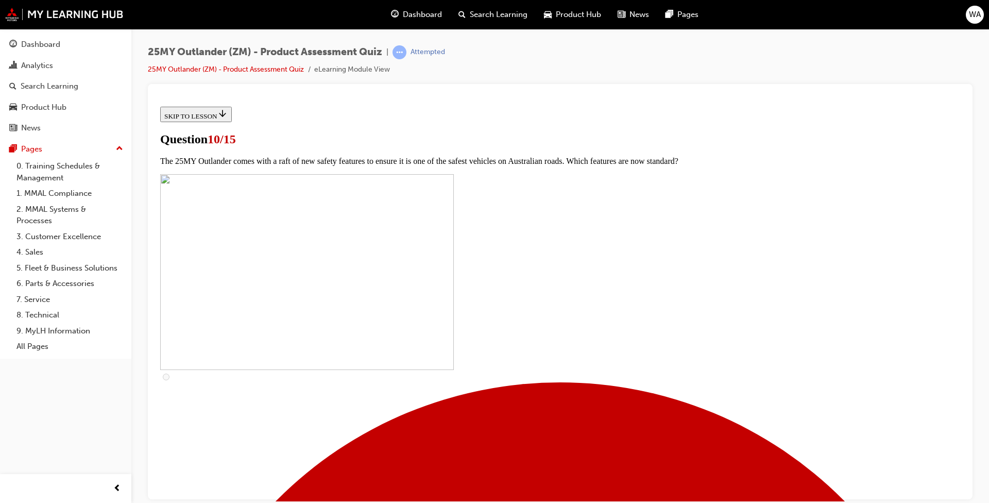
checkbox input "true"
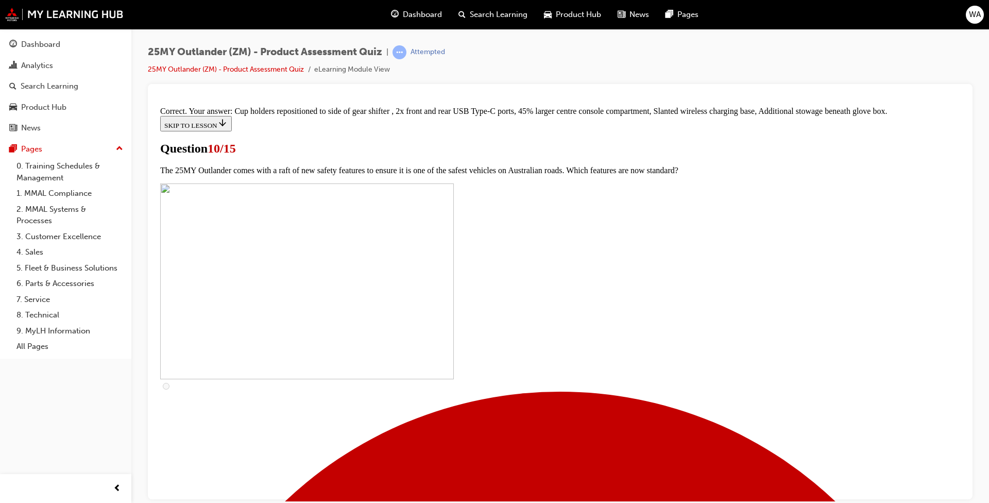
scroll to position [411, 0]
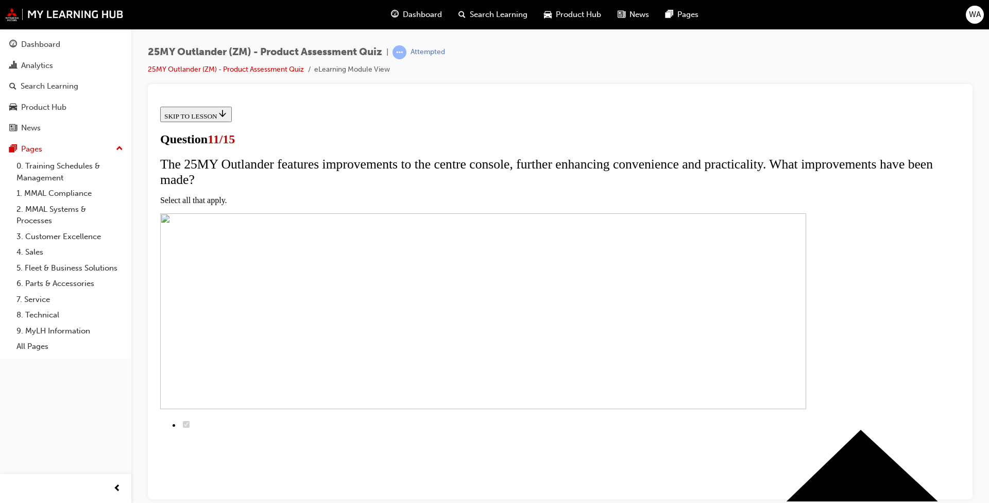
scroll to position [155, 0]
drag, startPoint x: 395, startPoint y: 276, endPoint x: 402, endPoint y: 298, distance: 23.3
checkbox input "true"
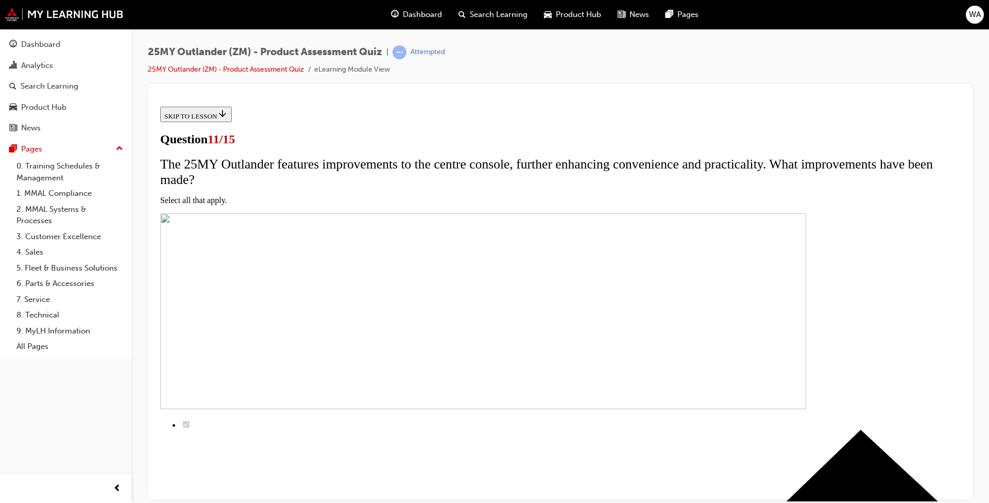
checkbox input "true"
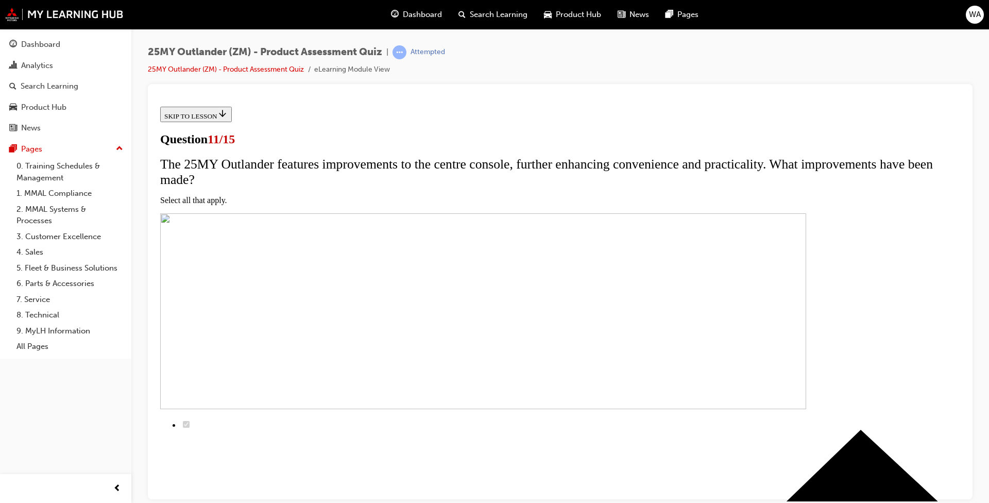
checkbox input "true"
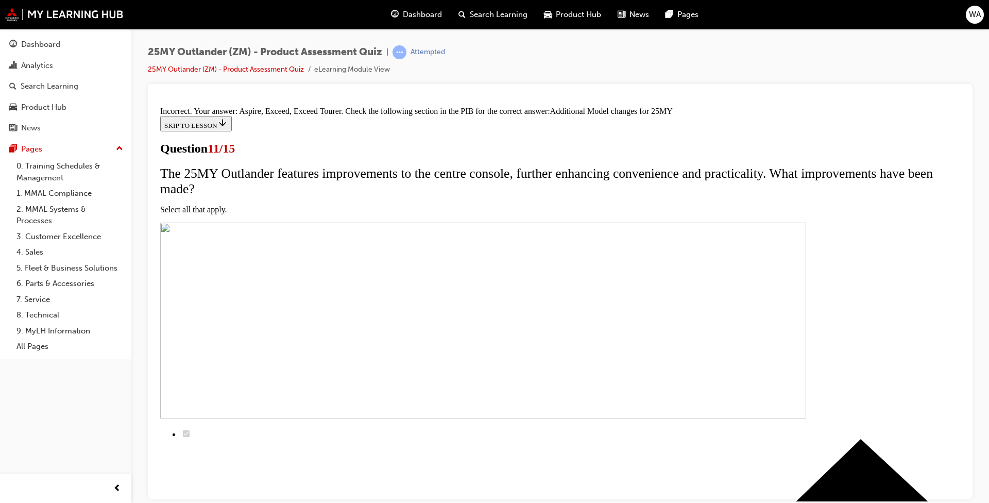
scroll to position [72, 0]
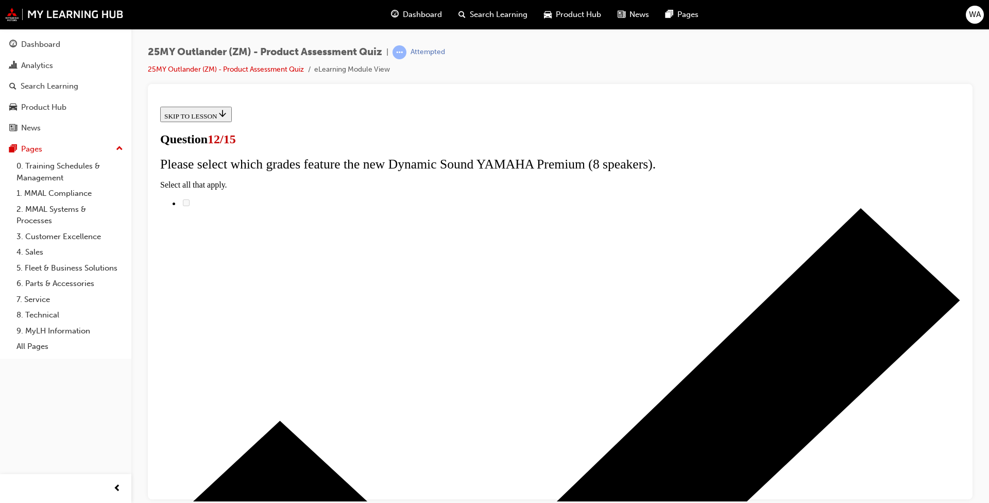
radio input "true"
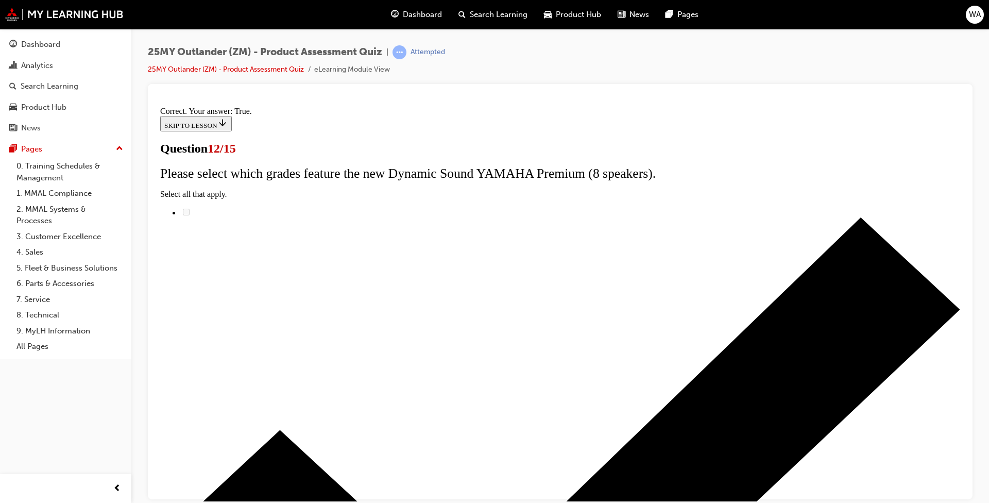
scroll to position [91, 0]
drag, startPoint x: 558, startPoint y: 465, endPoint x: 568, endPoint y: 454, distance: 14.6
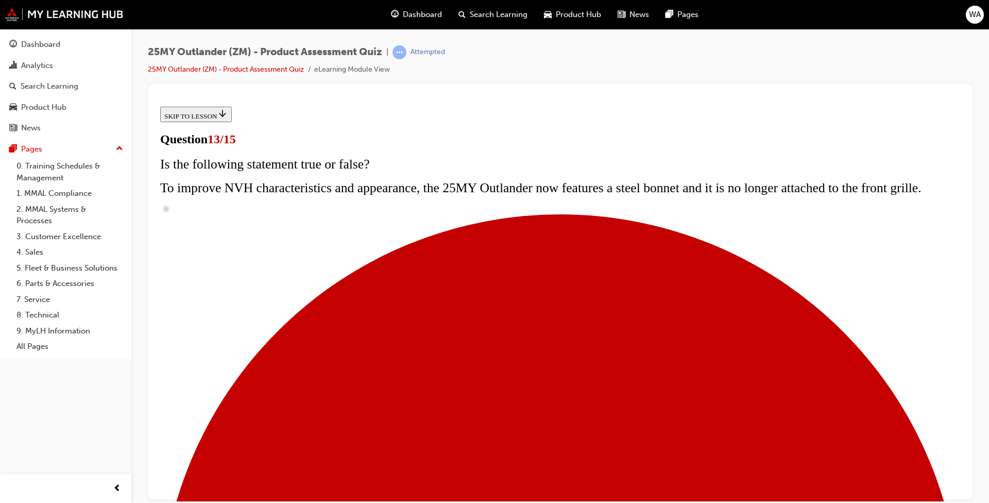
scroll to position [175, 0]
radio input "true"
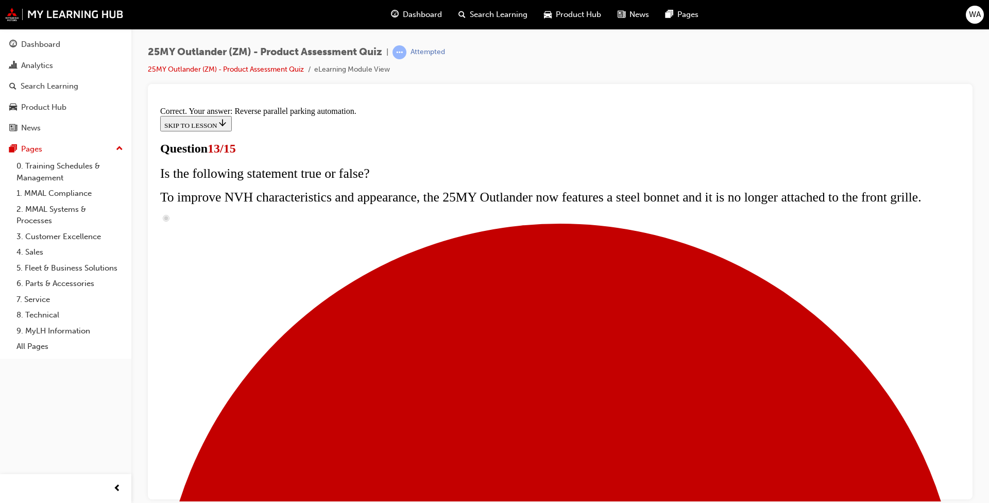
scroll to position [239, 0]
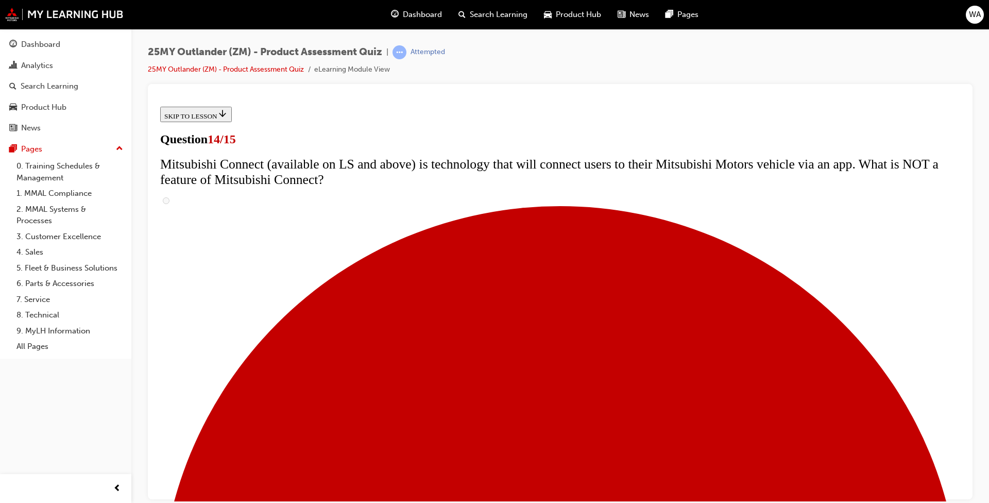
scroll to position [350, 0]
radio input "true"
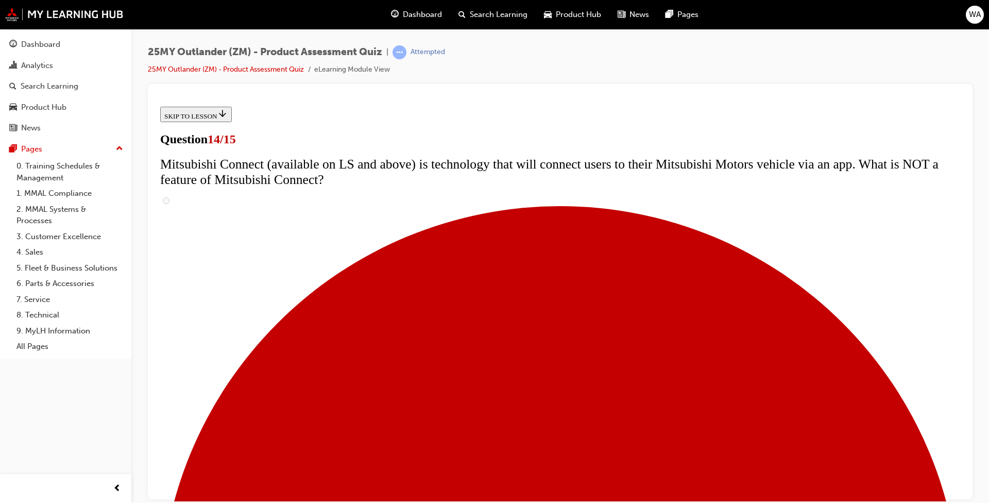
radio input "true"
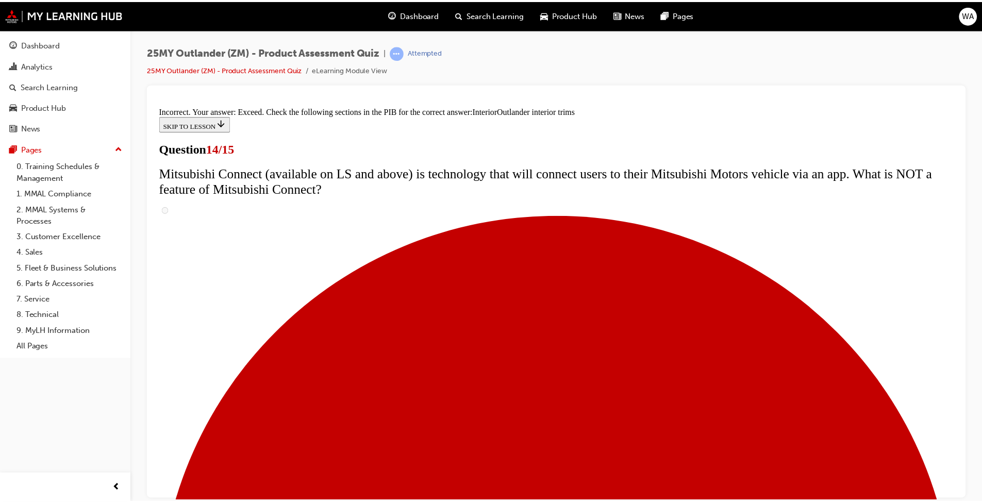
scroll to position [507, 0]
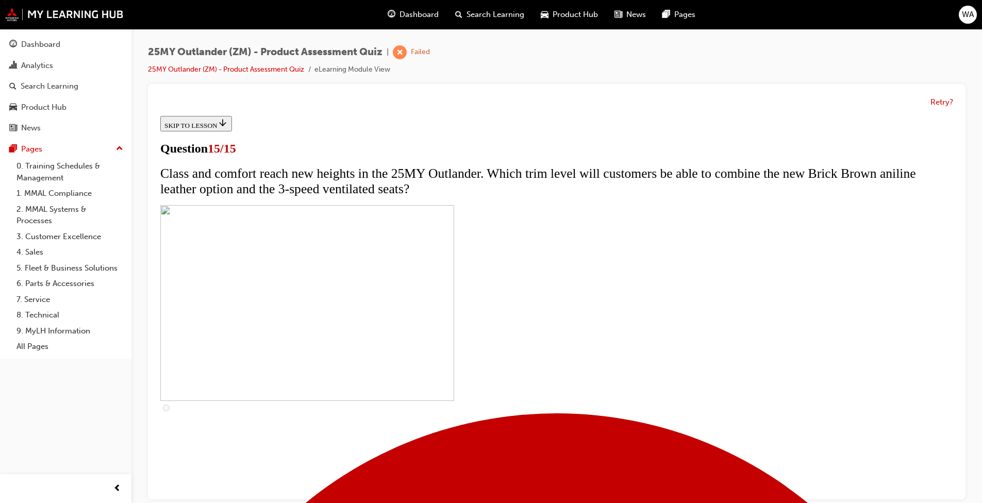
scroll to position [140, 0]
click at [289, 70] on link "25MY Outlander (ZM) - Product Assessment Quiz" at bounding box center [226, 69] width 156 height 9
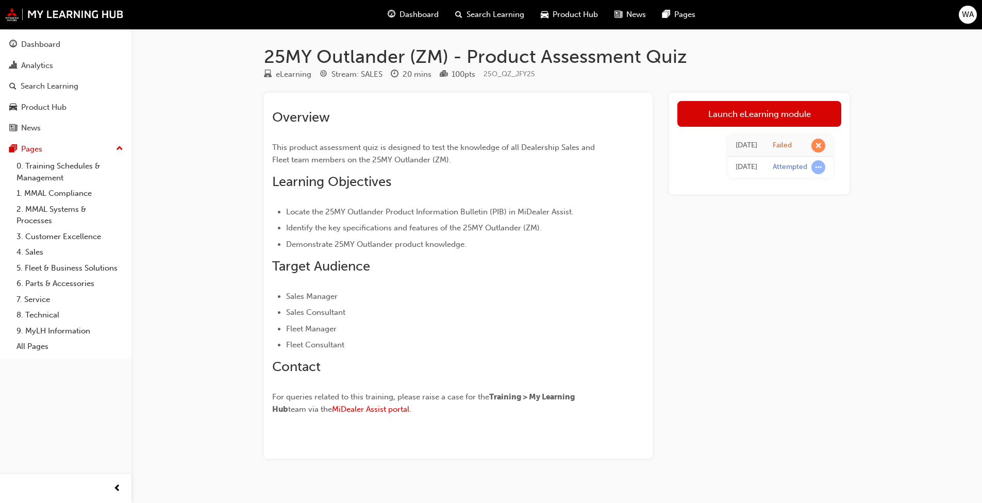
click at [514, 108] on link "Launch eLearning module" at bounding box center [759, 114] width 164 height 26
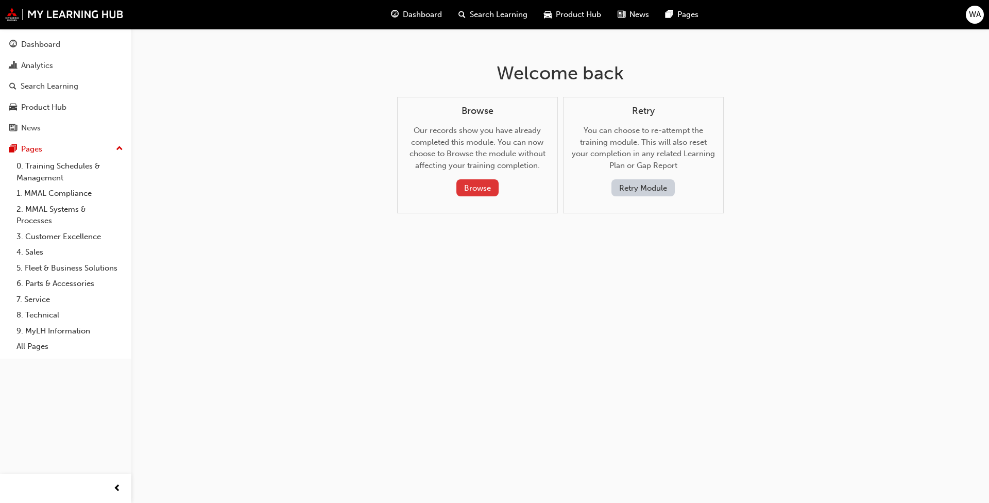
click at [480, 182] on button "Browse" at bounding box center [477, 187] width 42 height 17
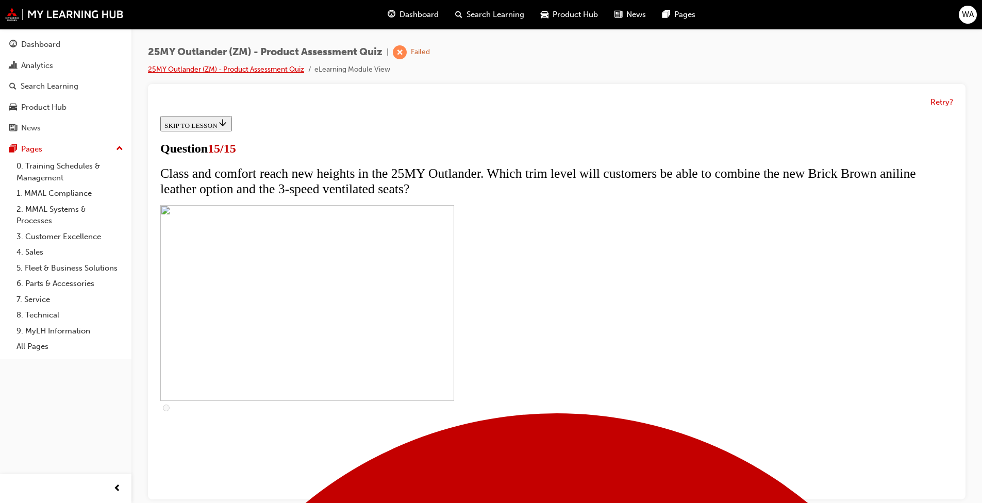
click at [263, 68] on link "25MY Outlander (ZM) - Product Assessment Quiz" at bounding box center [226, 69] width 156 height 9
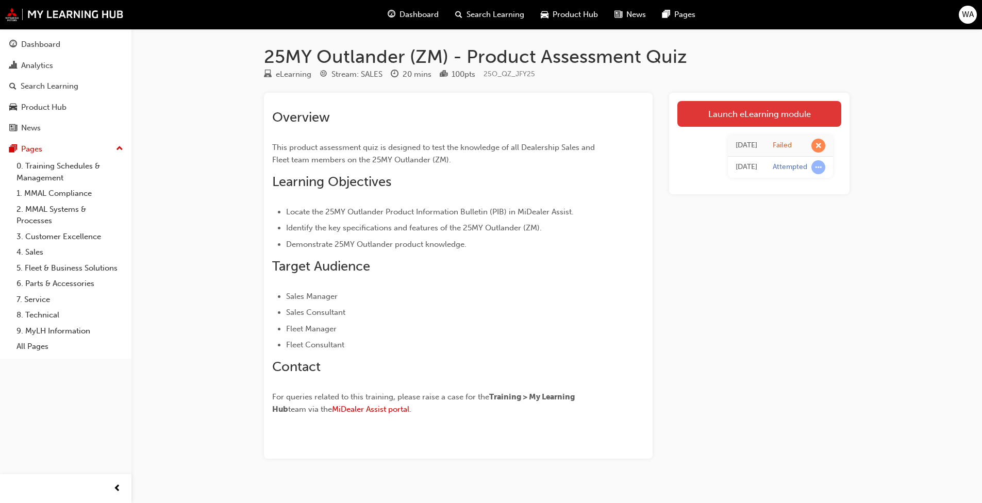
click at [514, 118] on link "Launch eLearning module" at bounding box center [759, 114] width 164 height 26
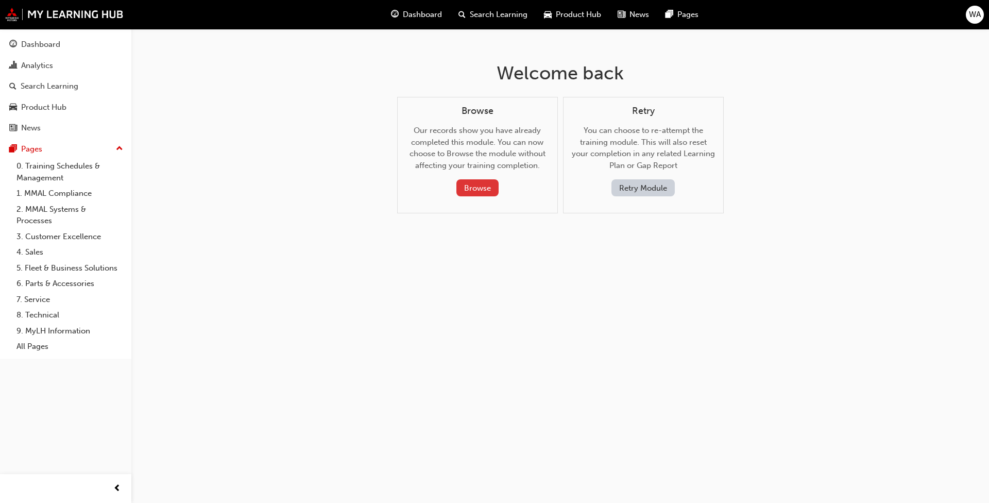
click at [482, 190] on button "Browse" at bounding box center [477, 187] width 42 height 17
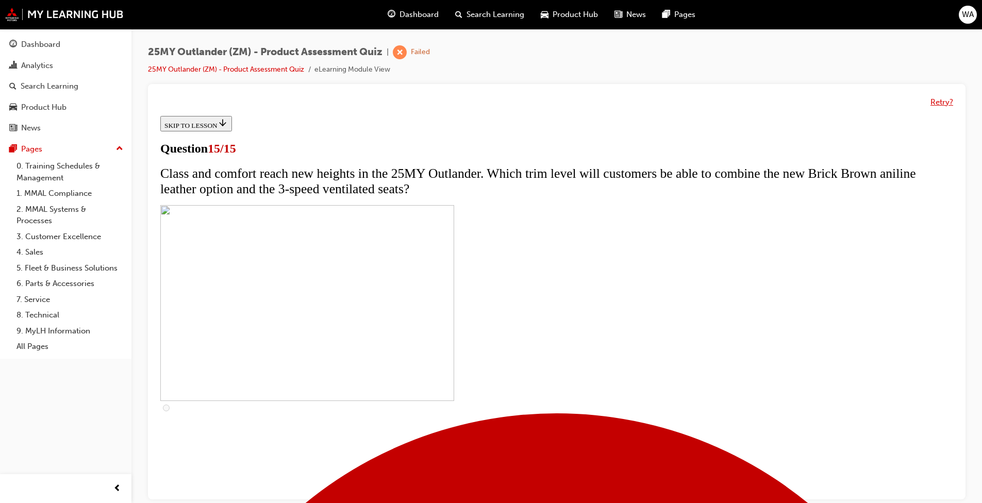
click at [514, 103] on button "Retry?" at bounding box center [941, 102] width 23 height 12
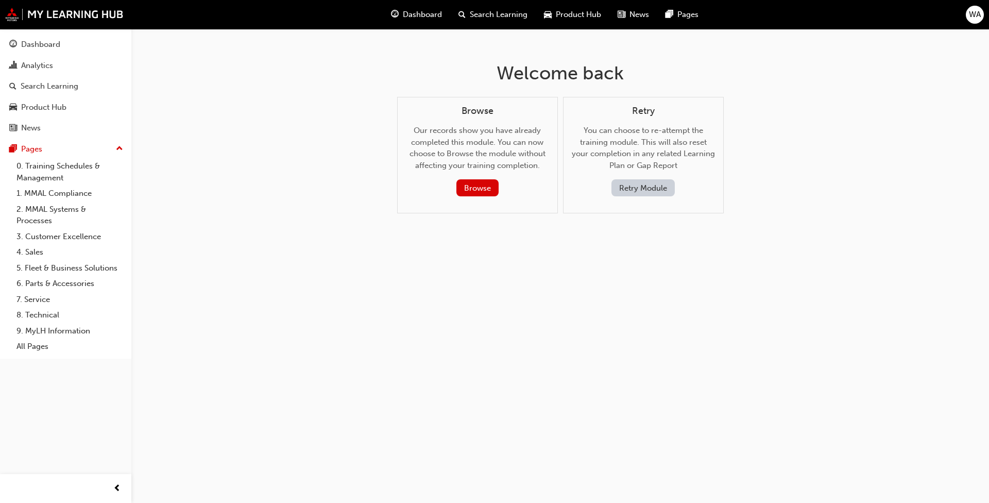
click at [514, 191] on button "Retry Module" at bounding box center [643, 187] width 63 height 17
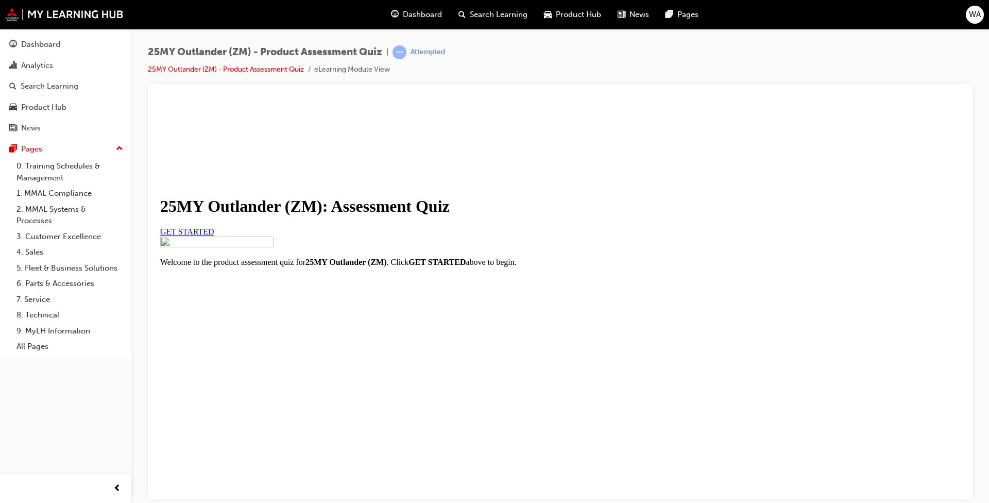
scroll to position [88, 0]
click at [214, 235] on link "GET STARTED" at bounding box center [187, 231] width 54 height 9
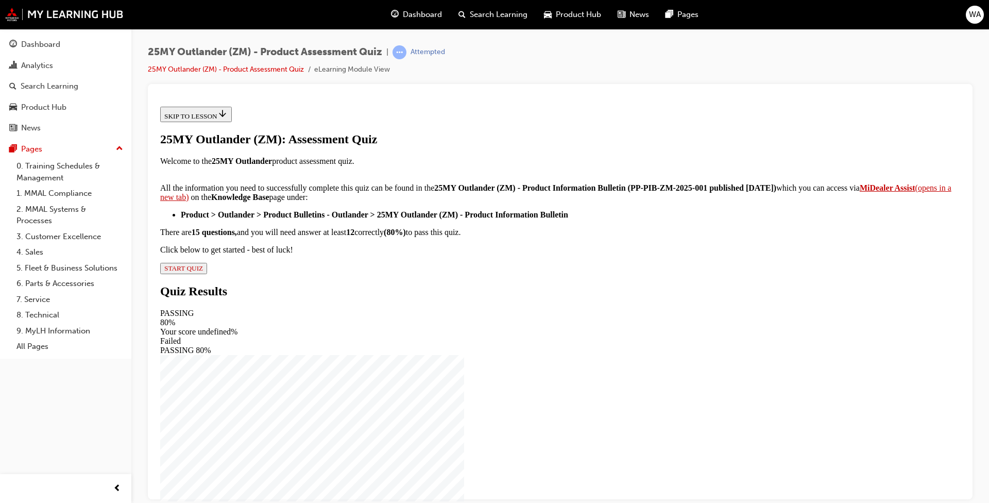
scroll to position [138, 0]
click at [514, 192] on strong "MiDealer Assist" at bounding box center [888, 187] width 56 height 9
